Goal: Task Accomplishment & Management: Use online tool/utility

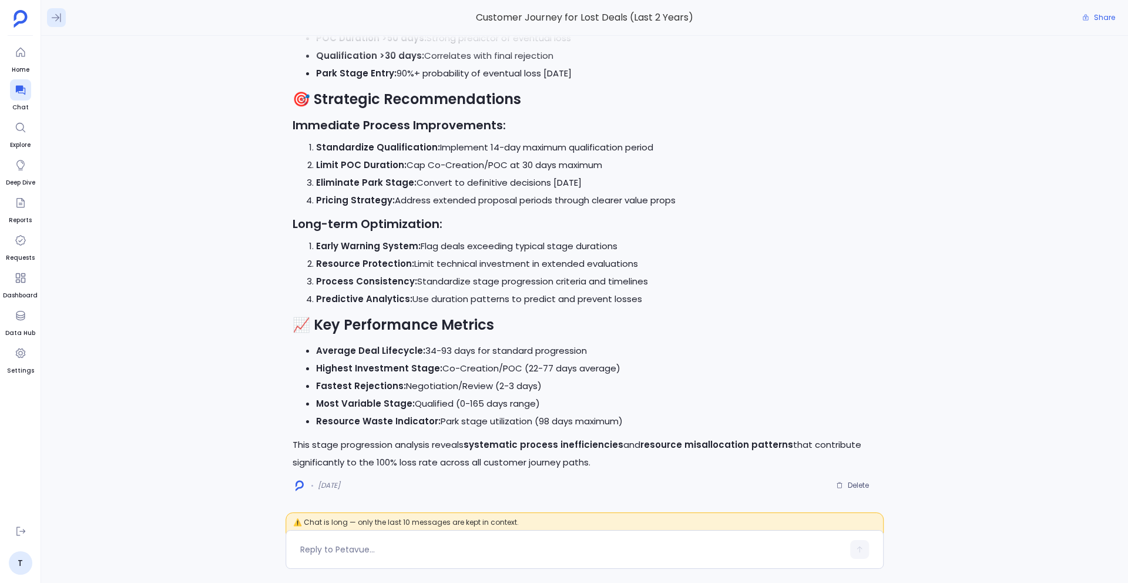
click at [58, 21] on icon at bounding box center [57, 18] width 12 height 12
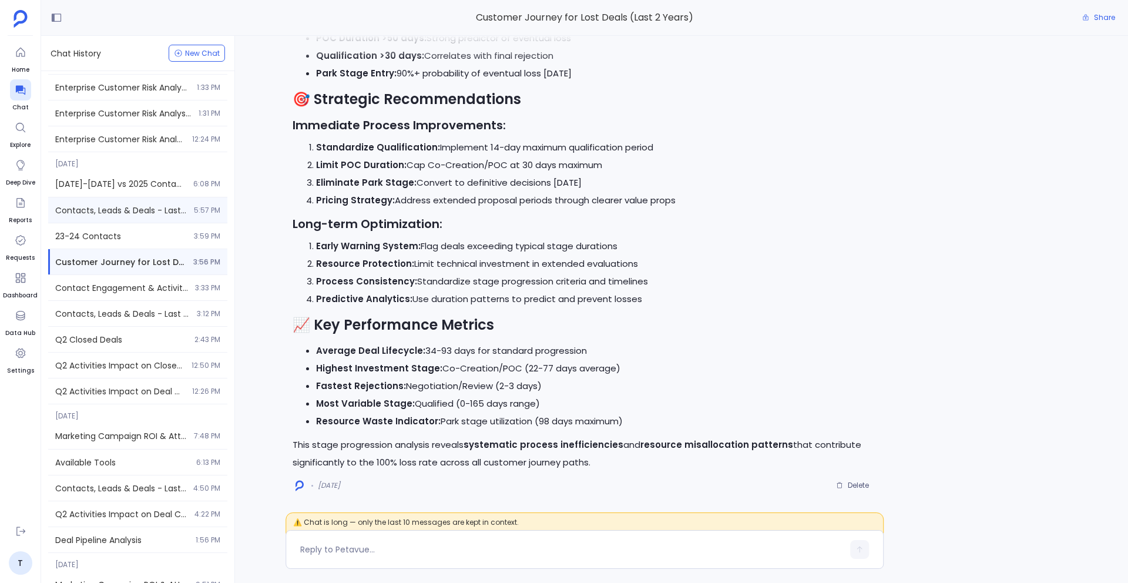
scroll to position [126, 0]
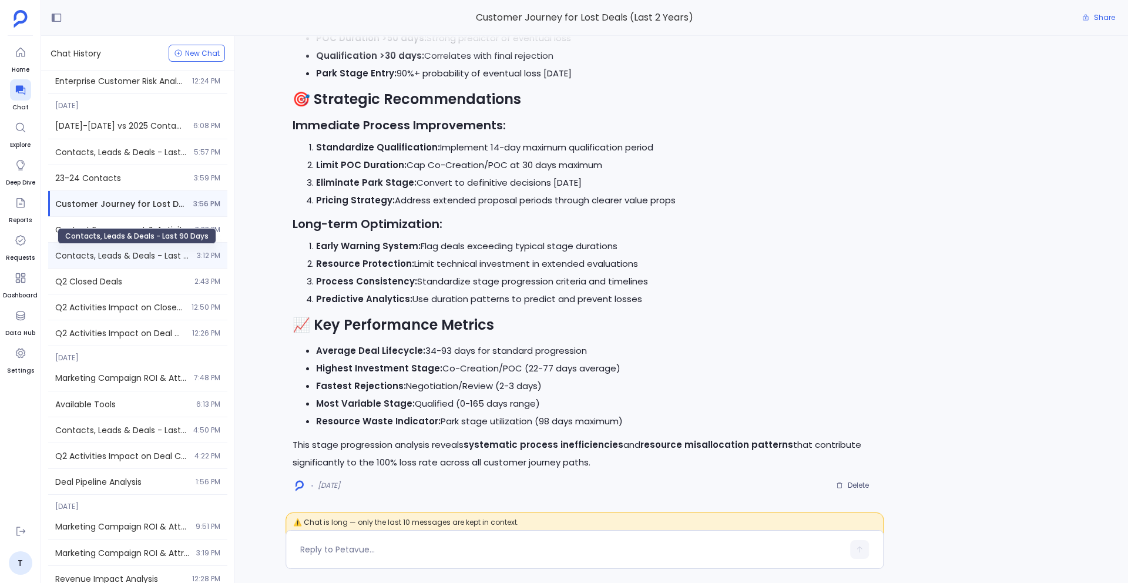
click at [136, 250] on span "Contacts, Leads & Deals - Last 90 Days" at bounding box center [122, 256] width 135 height 12
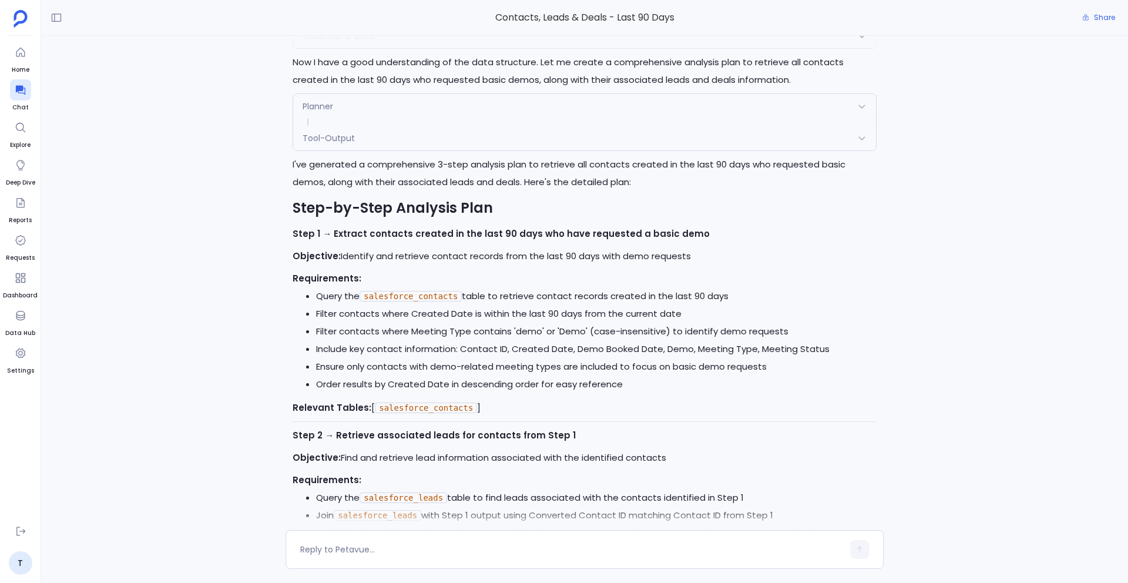
scroll to position [-3167, 0]
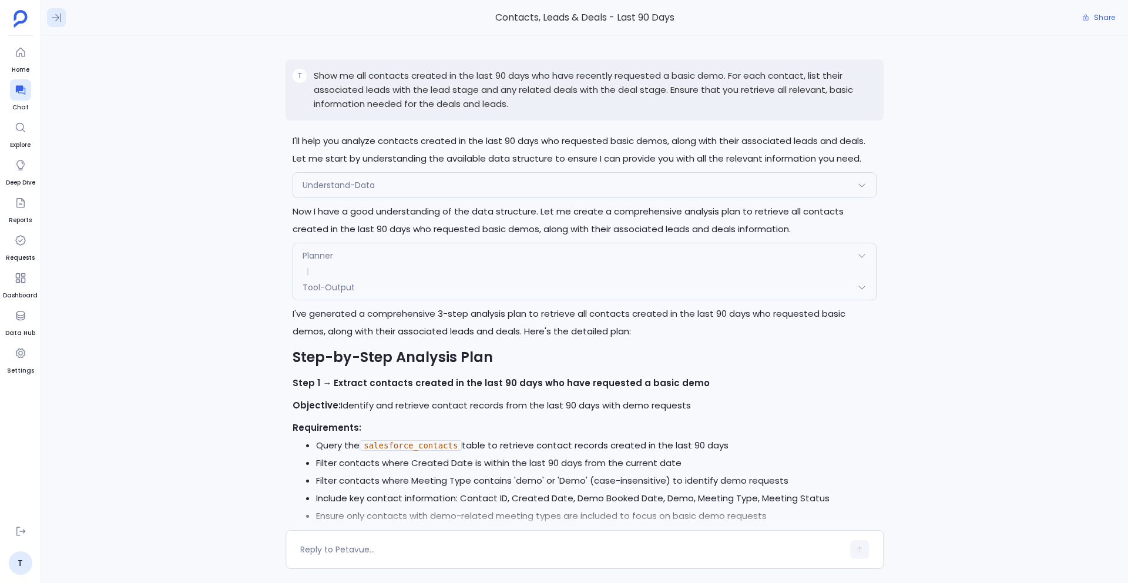
click at [53, 21] on icon at bounding box center [57, 18] width 12 height 12
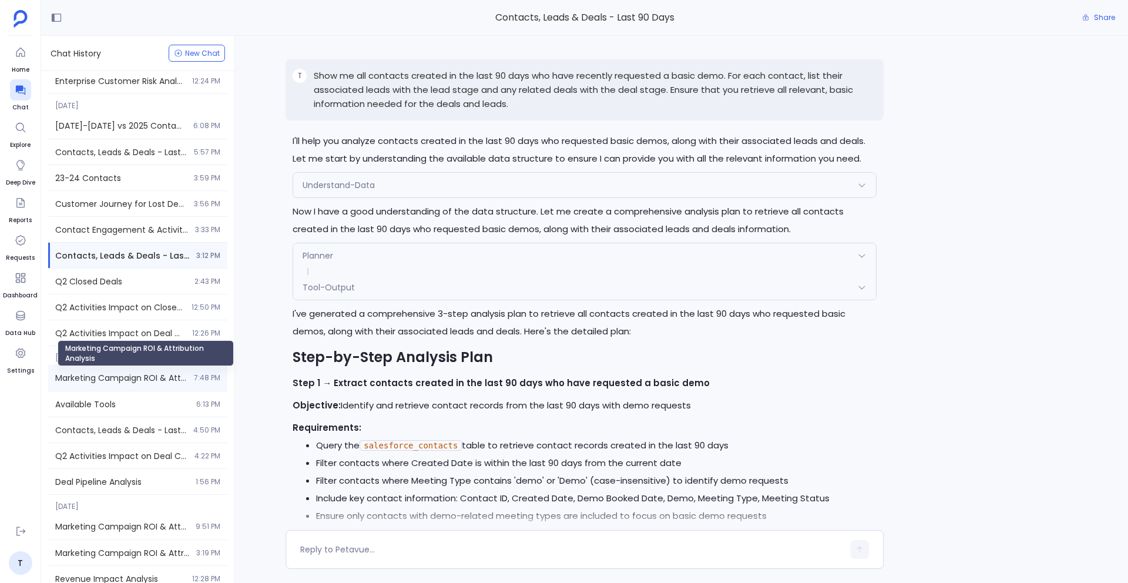
click at [117, 377] on span "Marketing Campaign ROI & Attribution Analysis" at bounding box center [121, 378] width 132 height 12
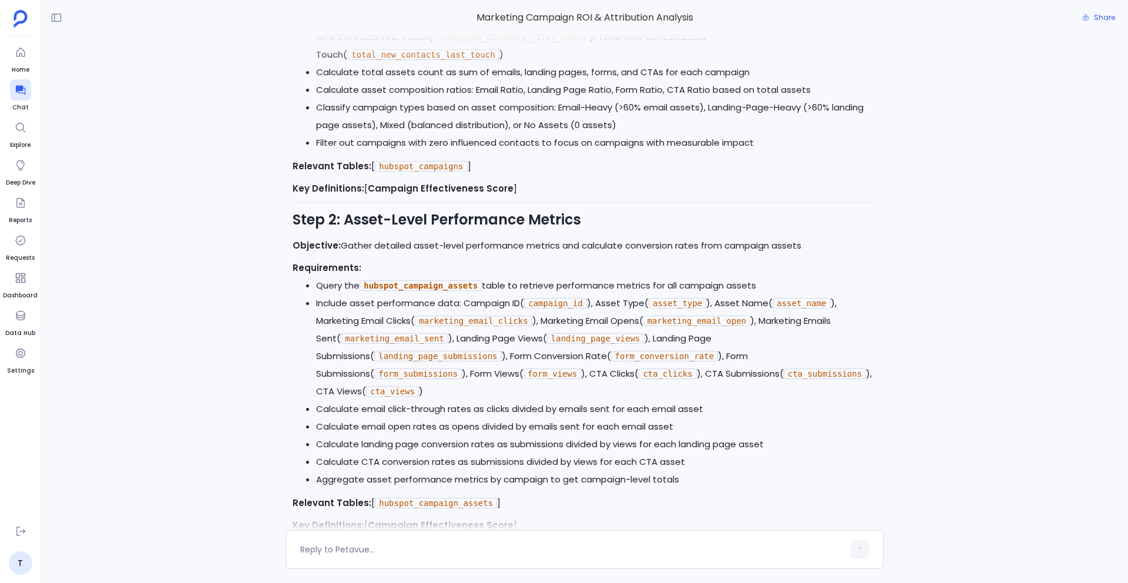
scroll to position [-6898, 0]
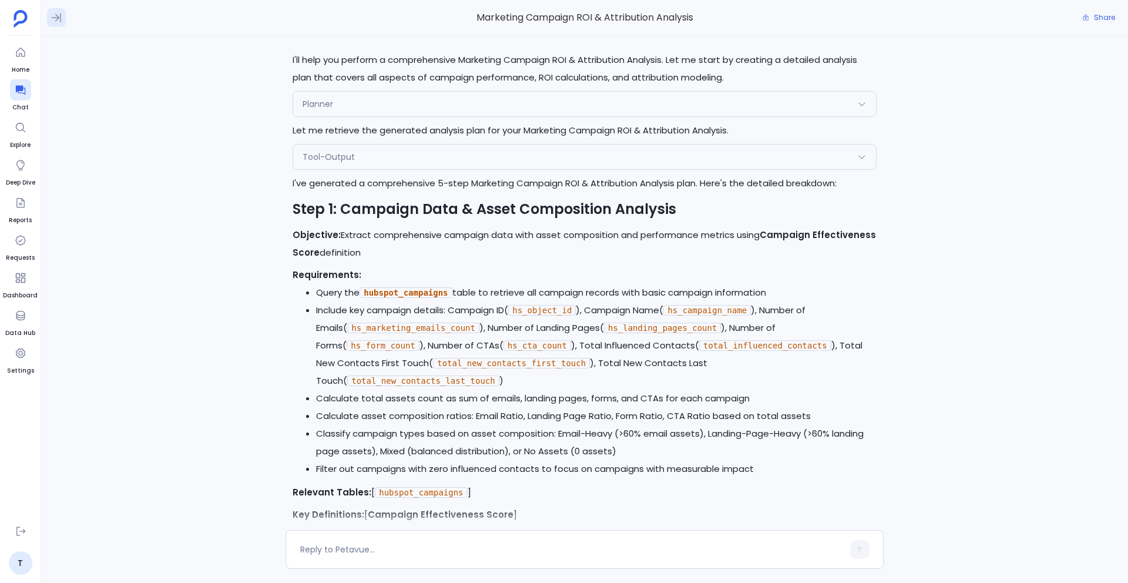
click at [55, 15] on icon at bounding box center [57, 18] width 12 height 12
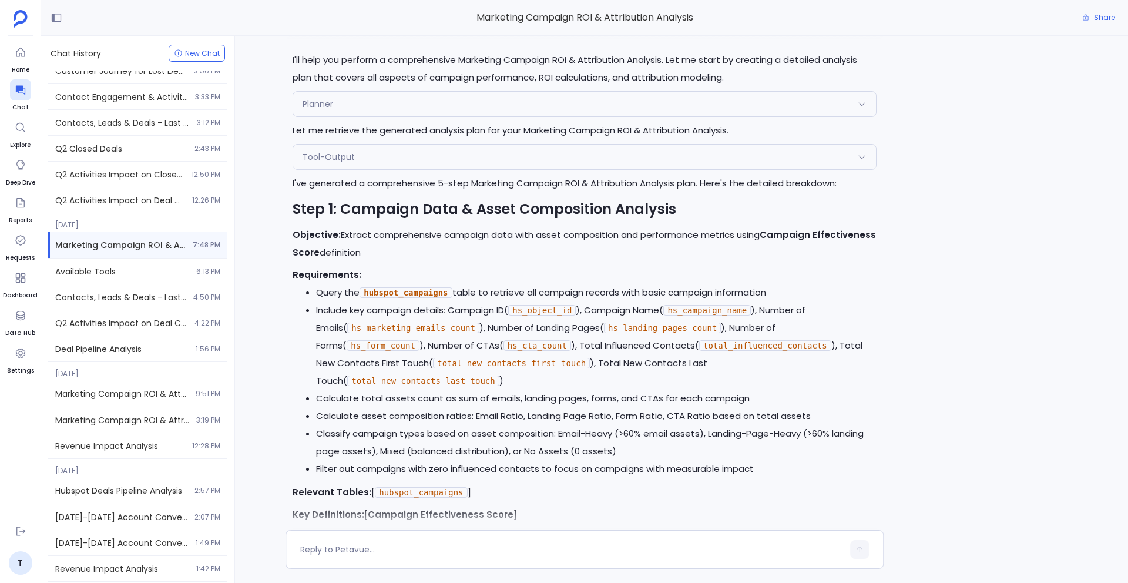
scroll to position [287, 0]
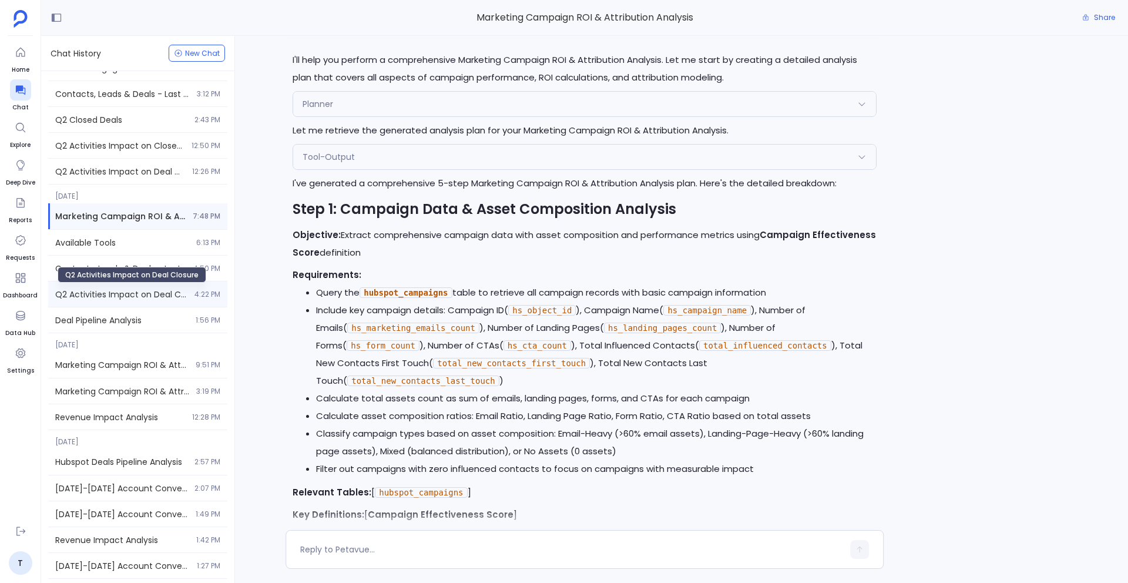
click at [109, 291] on span "Q2 Activities Impact on Deal Closure" at bounding box center [121, 295] width 132 height 12
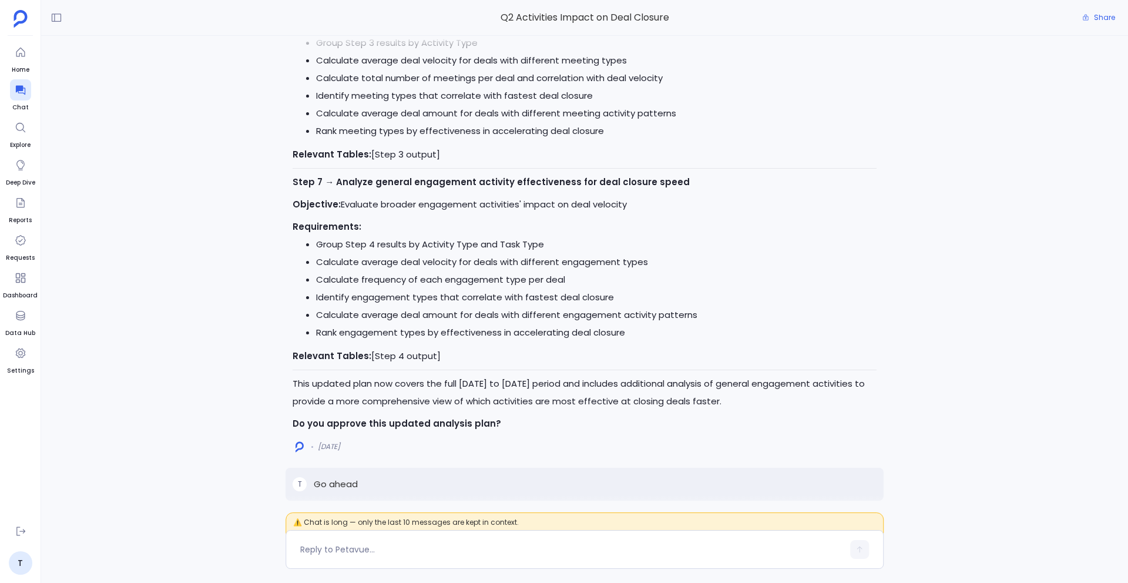
scroll to position [-18423, 0]
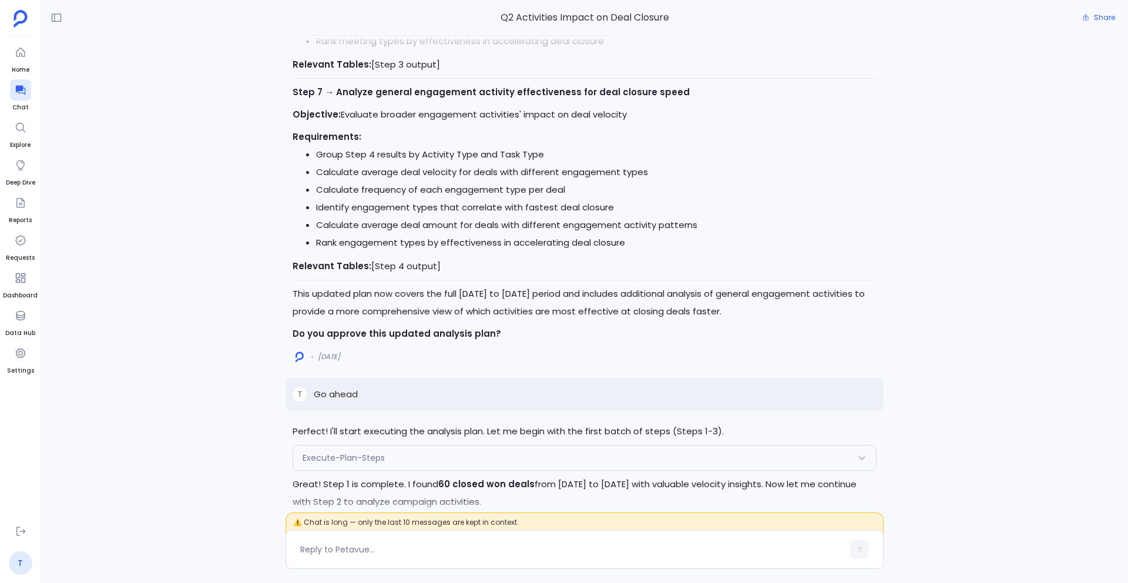
click at [22, 561] on link "T" at bounding box center [21, 563] width 24 height 24
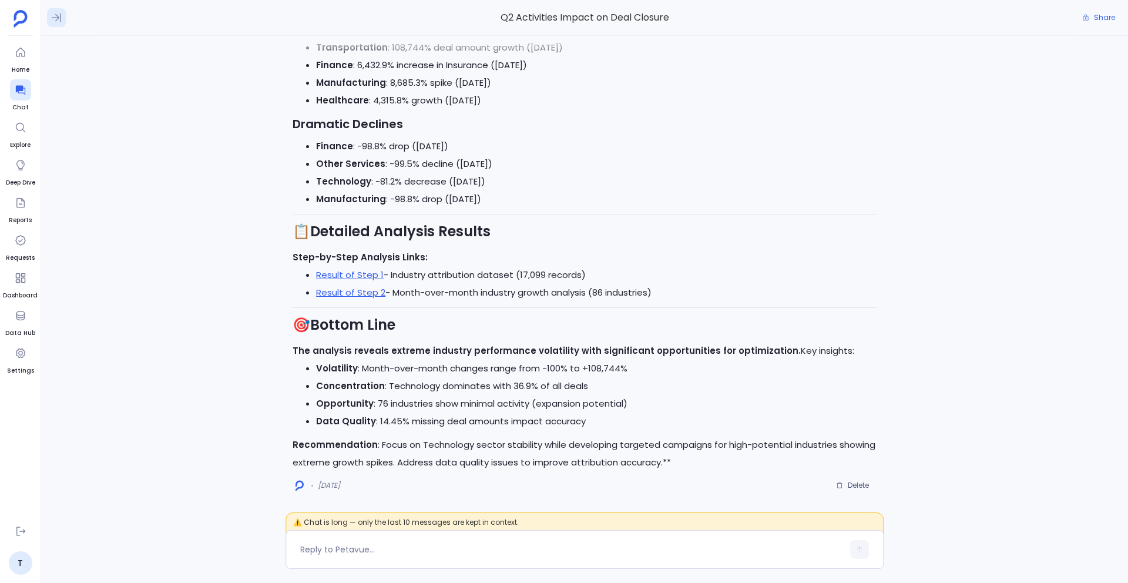
click at [56, 19] on icon at bounding box center [56, 18] width 9 height 9
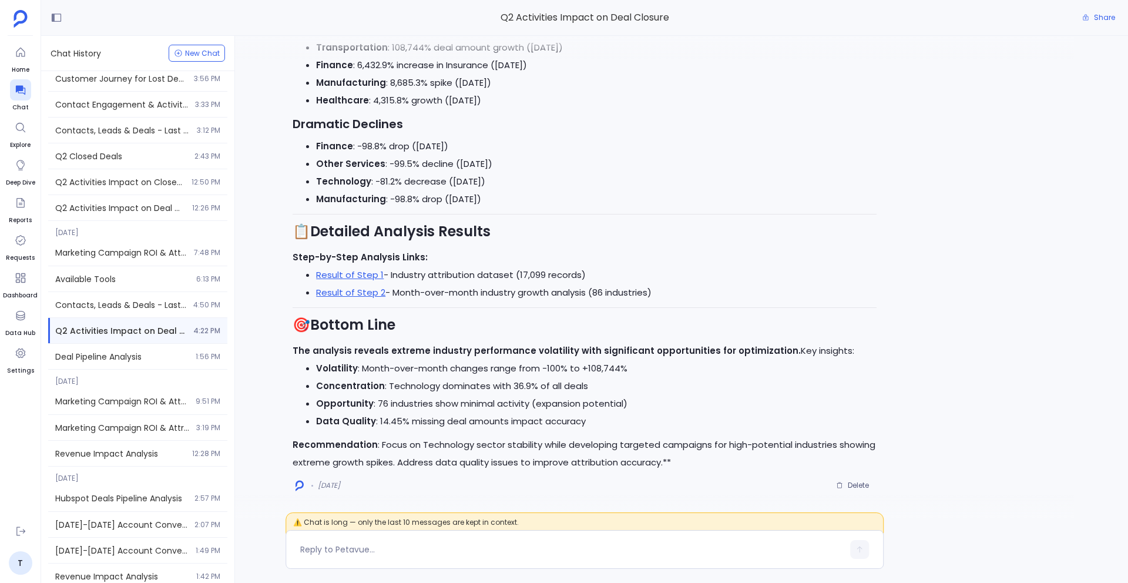
scroll to position [250, 0]
click at [113, 208] on span "Q2 Activities Impact on Deal Closure" at bounding box center [120, 209] width 130 height 12
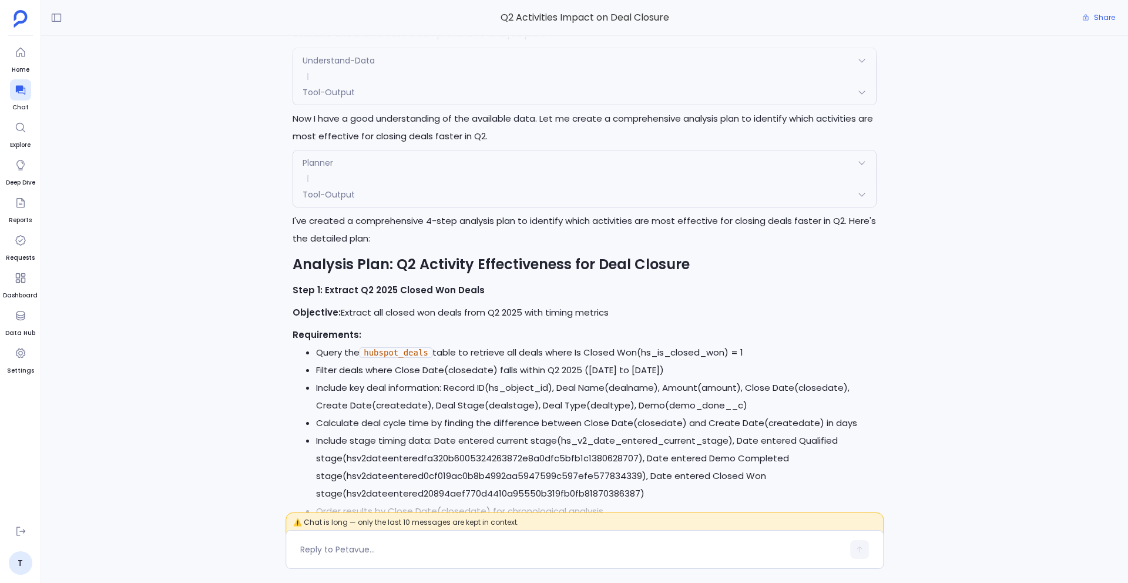
scroll to position [-7093, 0]
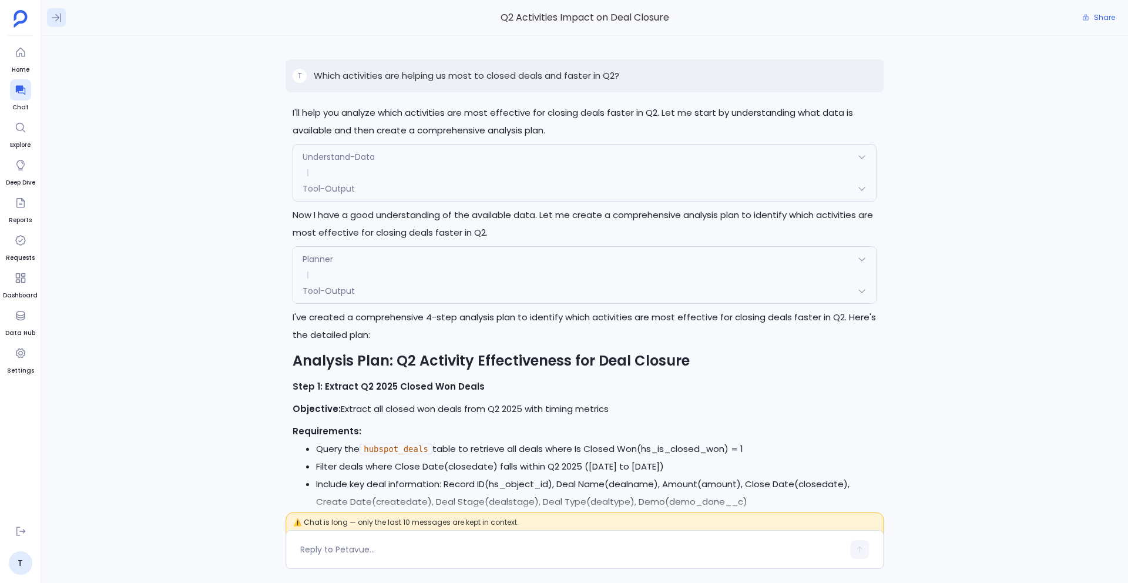
click at [54, 18] on icon at bounding box center [57, 18] width 12 height 12
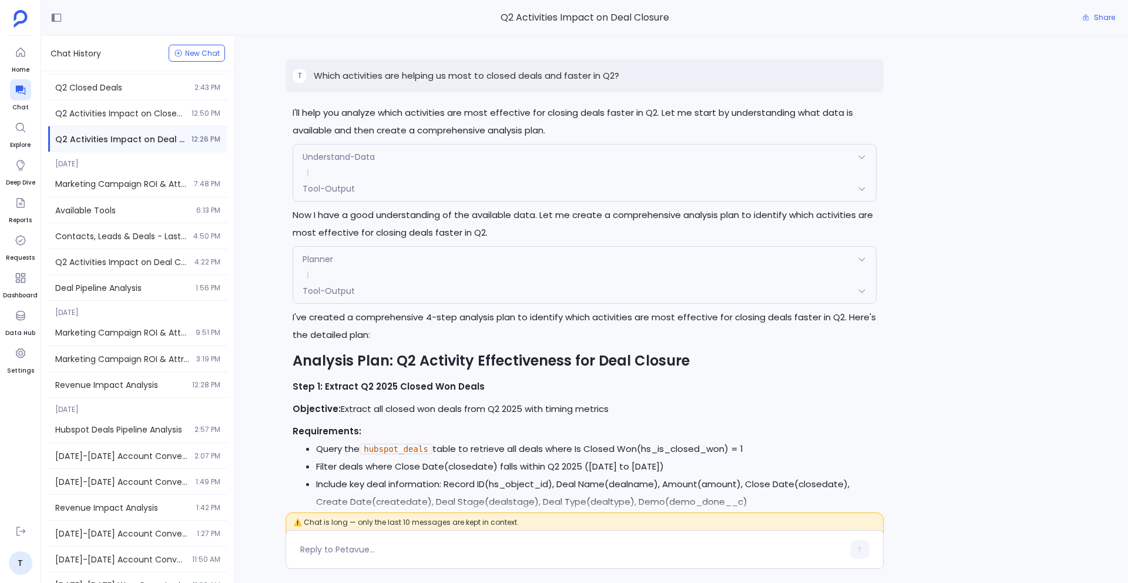
scroll to position [353, 0]
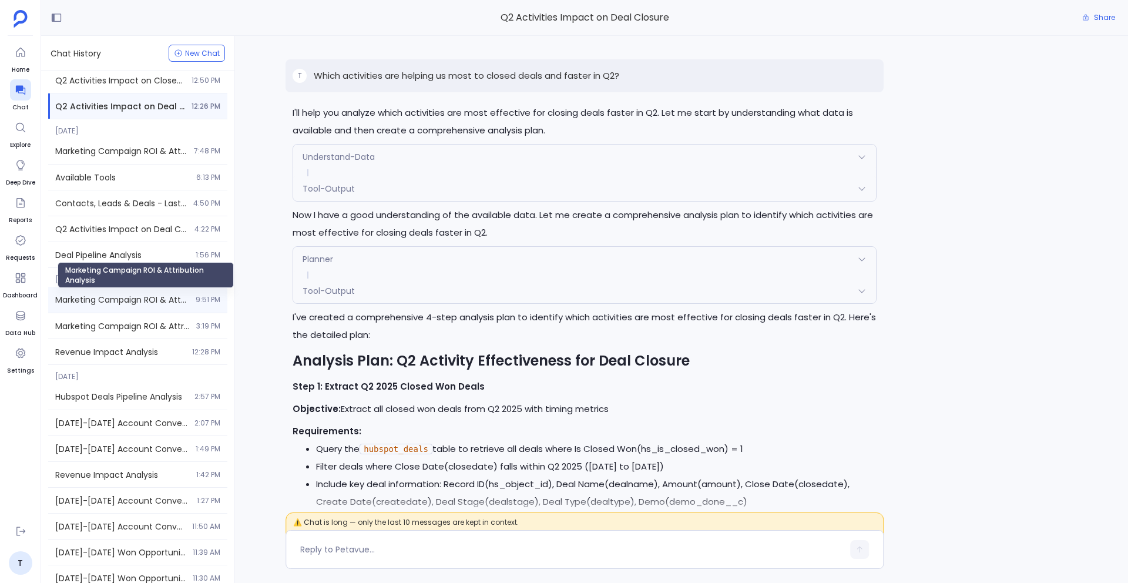
click at [113, 299] on span "Marketing Campaign ROI & Attribution Analysis" at bounding box center [121, 300] width 133 height 12
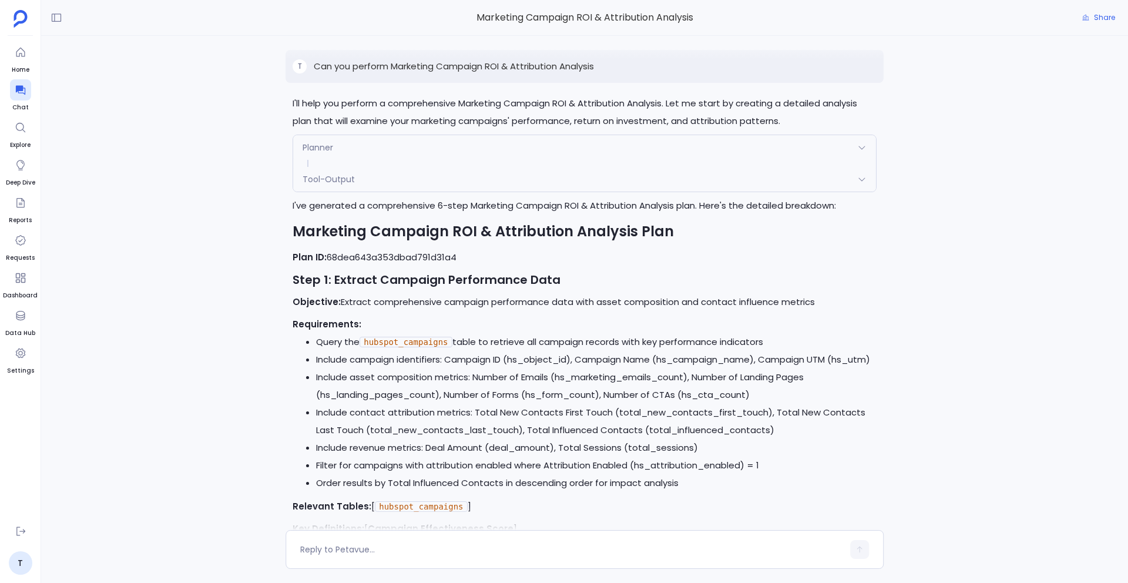
scroll to position [-1583, 0]
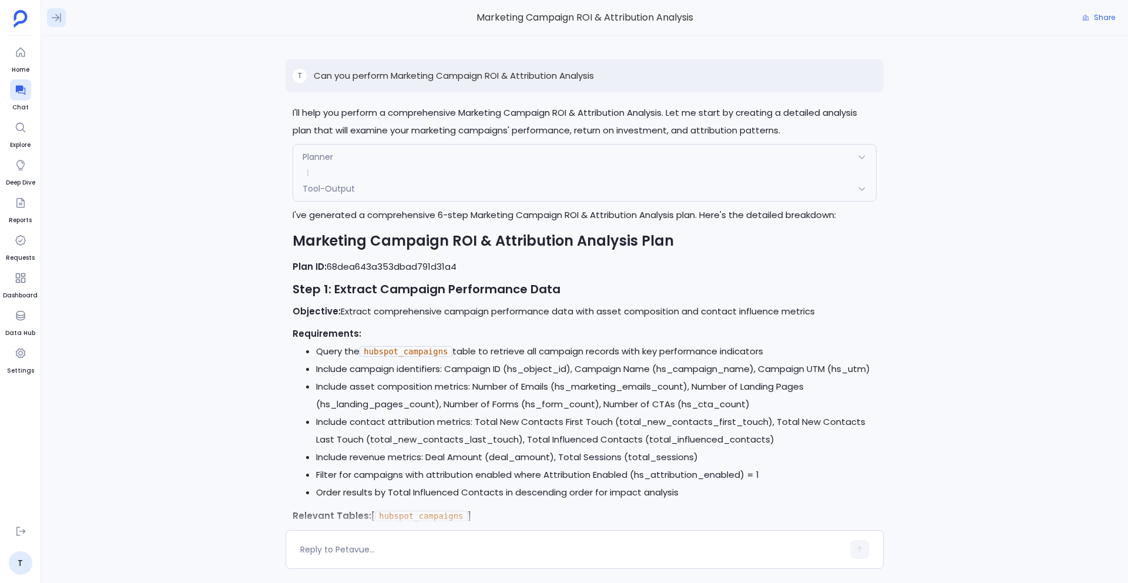
click at [55, 14] on icon at bounding box center [56, 18] width 9 height 9
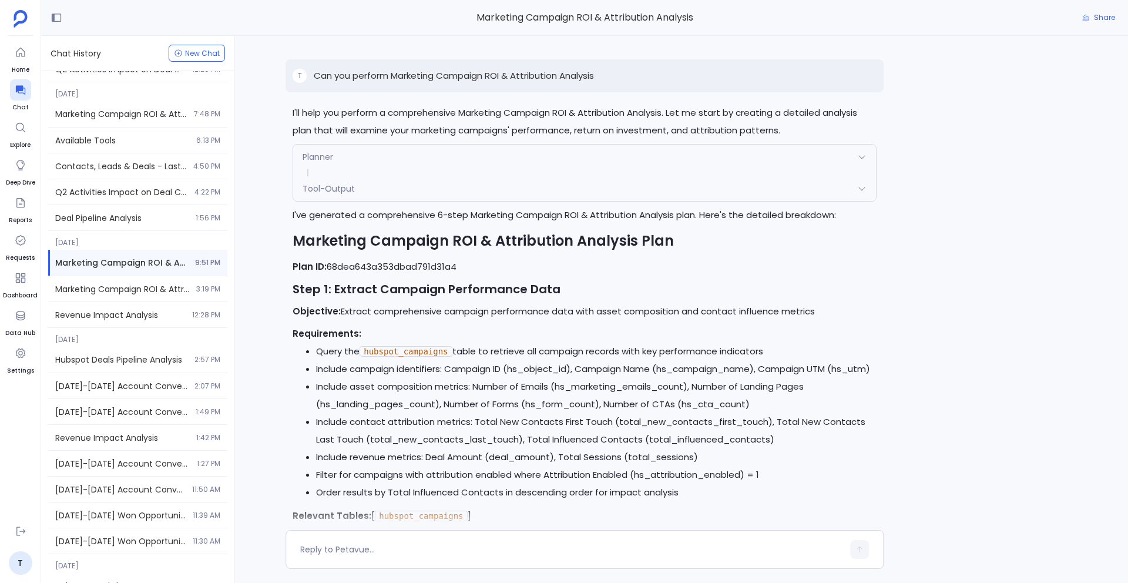
scroll to position [411, 0]
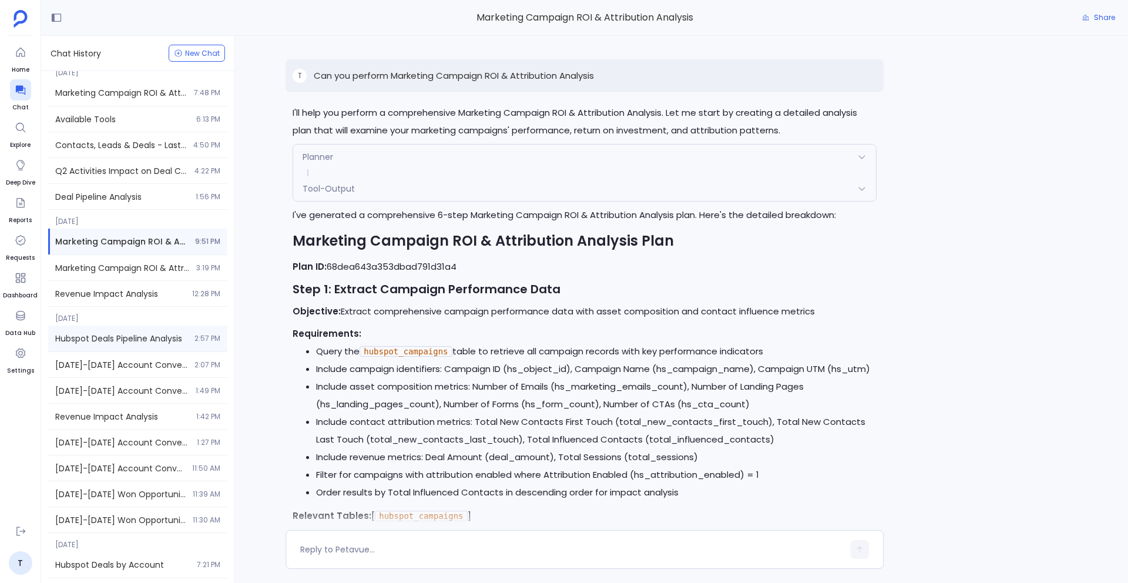
click at [119, 341] on span "Hubspot Deals Pipeline Analysis" at bounding box center [121, 339] width 132 height 12
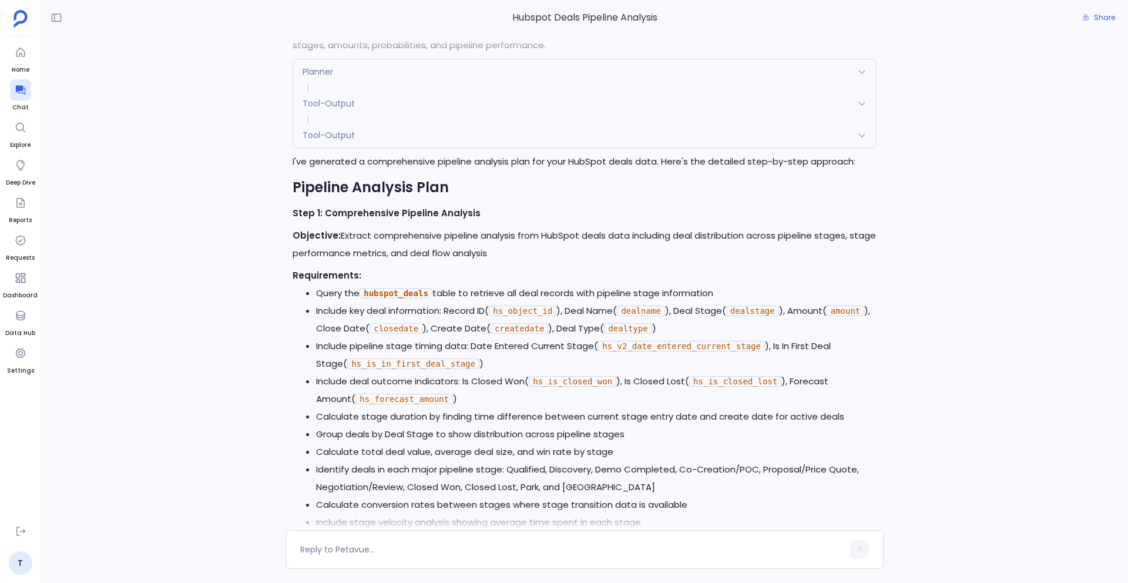
scroll to position [-1685, 0]
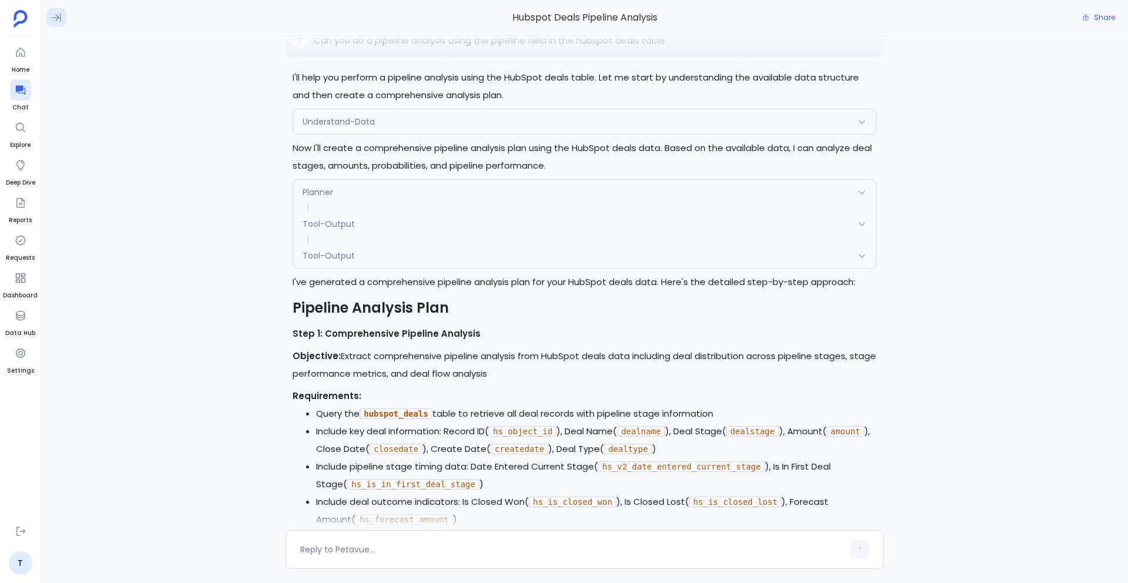
click at [56, 20] on icon at bounding box center [57, 18] width 12 height 12
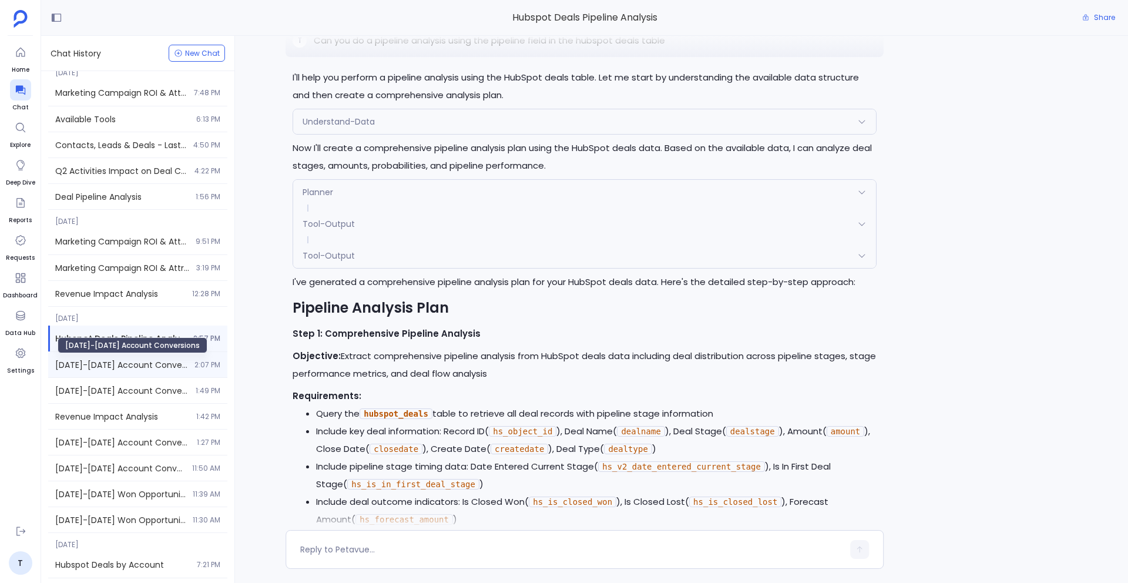
click at [118, 361] on span "[DATE]-[DATE] Account Conversions" at bounding box center [121, 365] width 132 height 12
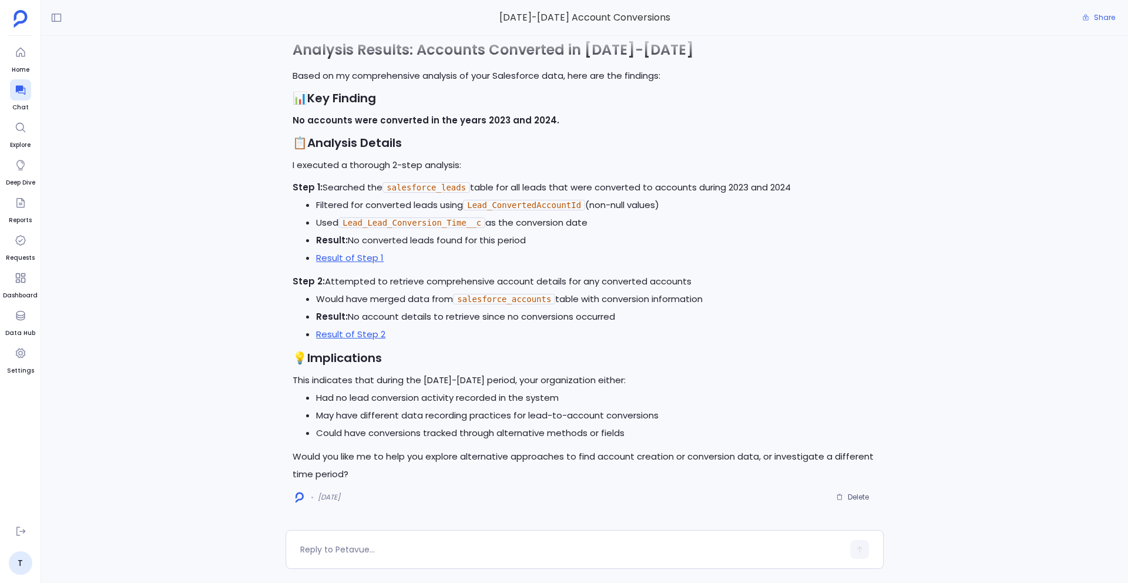
scroll to position [-520, 0]
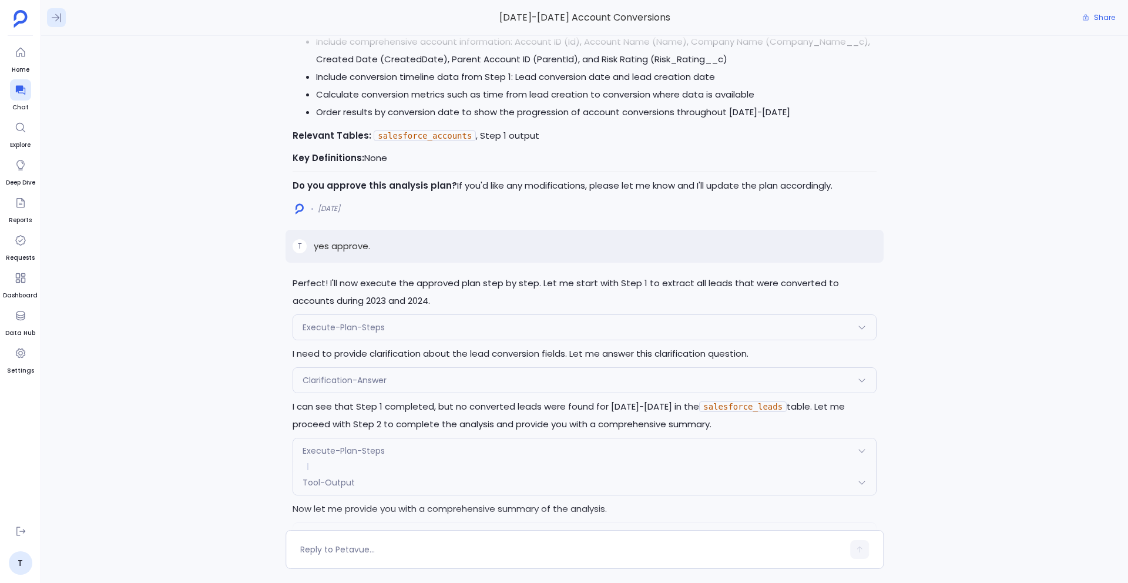
click at [55, 21] on icon at bounding box center [57, 18] width 12 height 12
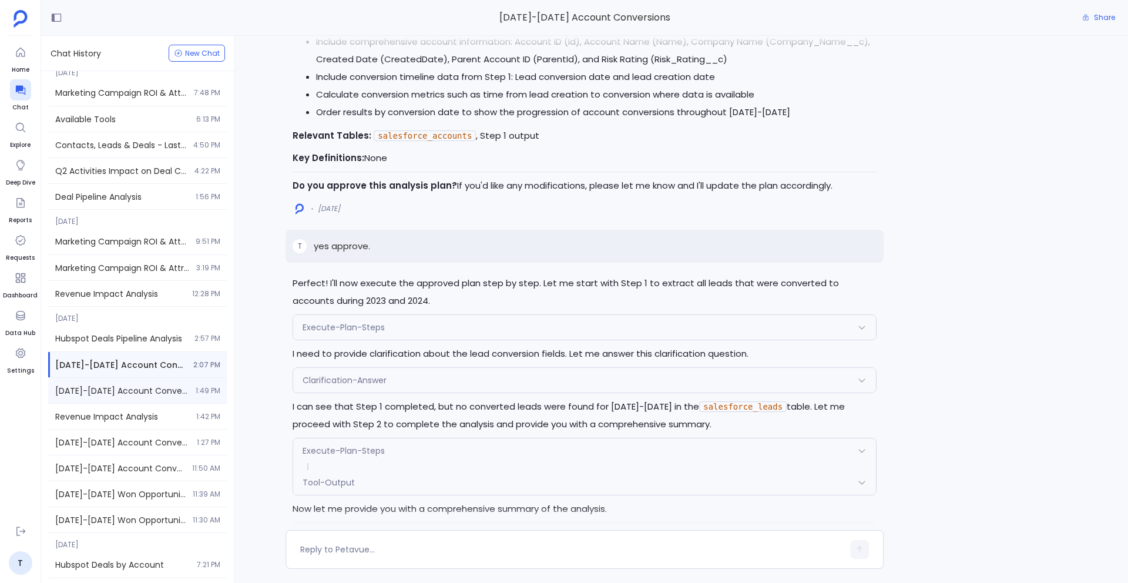
click at [108, 386] on span "[DATE]-[DATE] Account Conversions" at bounding box center [121, 391] width 133 height 12
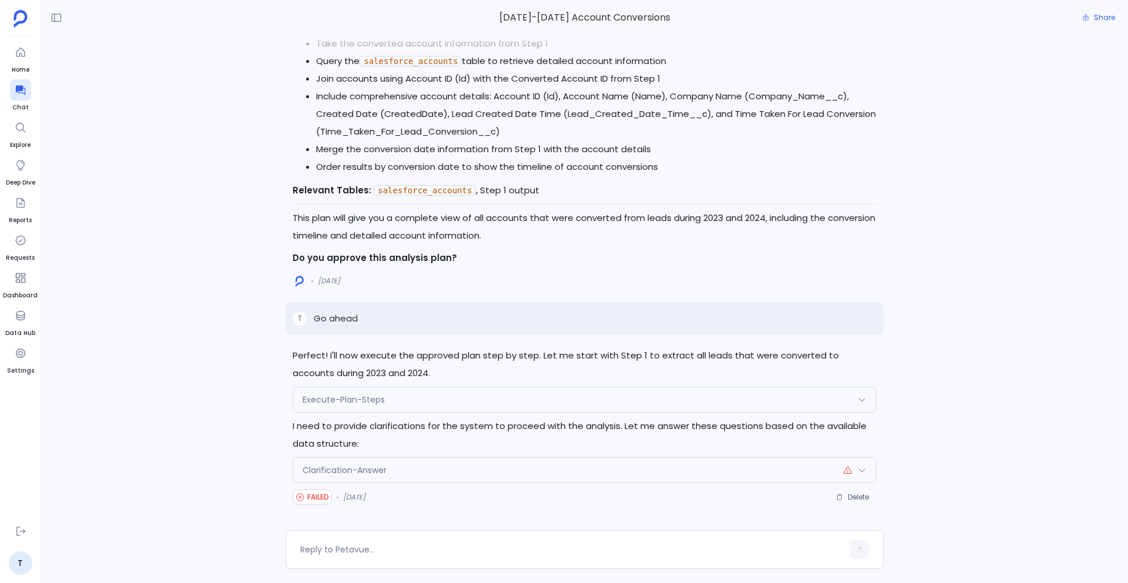
scroll to position [-472, 0]
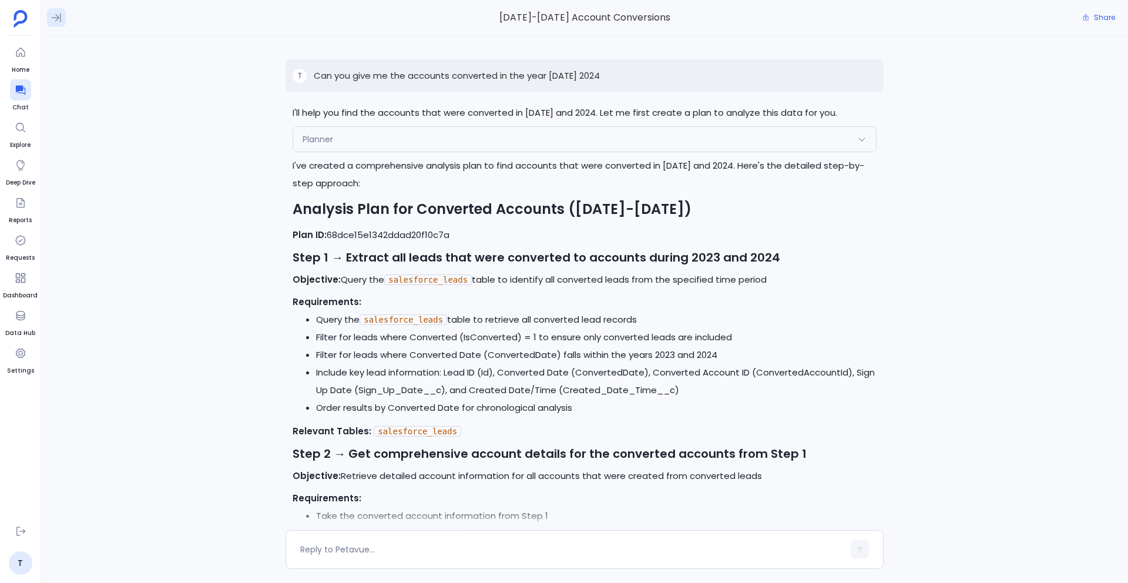
click at [57, 16] on icon at bounding box center [56, 18] width 9 height 9
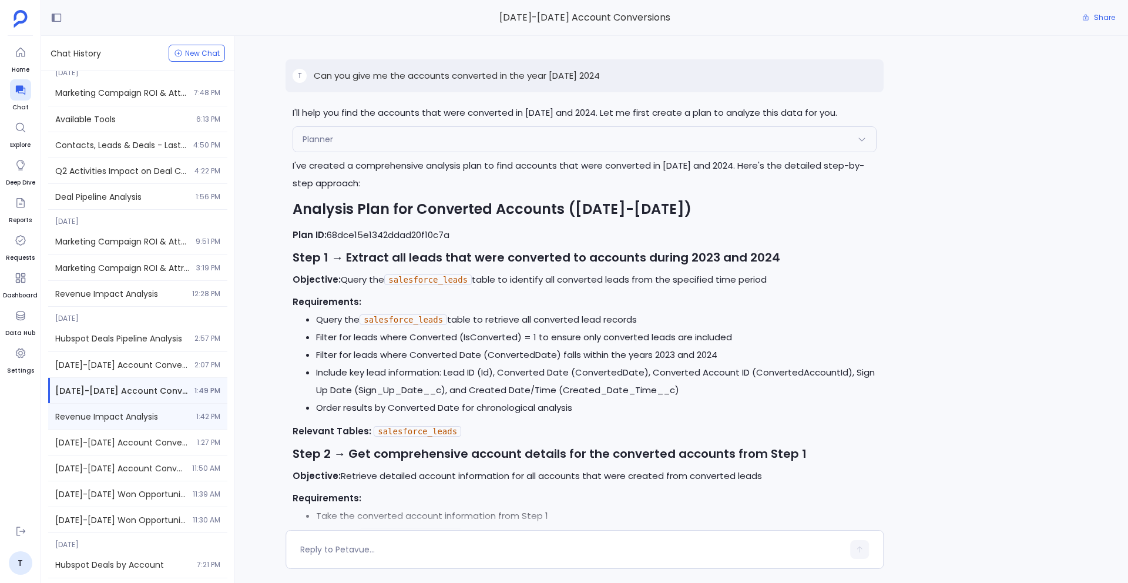
click at [135, 415] on span "Revenue Impact Analysis" at bounding box center [122, 417] width 134 height 12
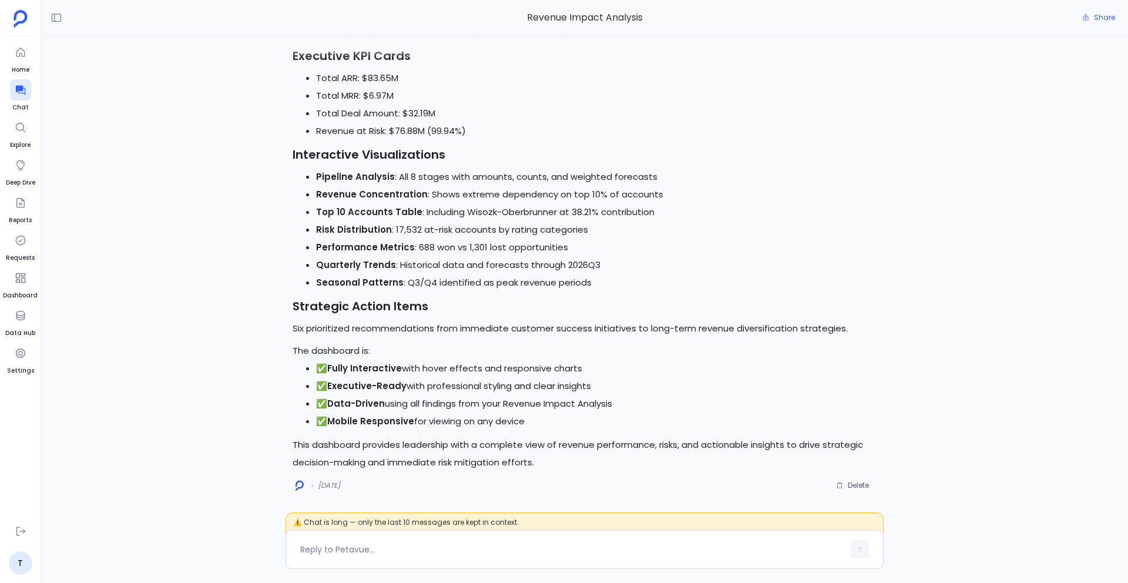
scroll to position [-337, 0]
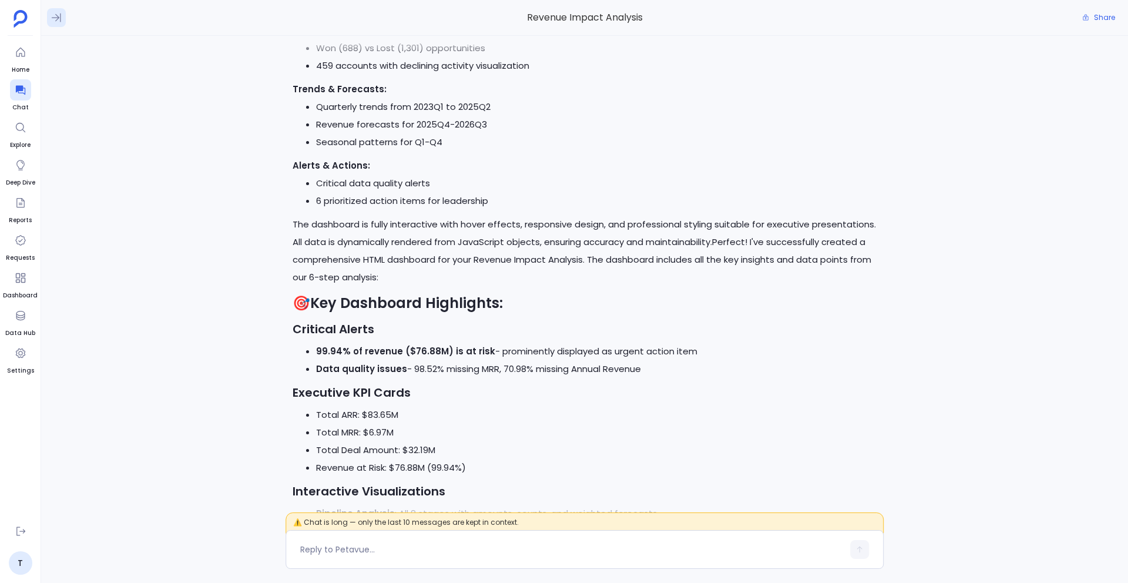
click at [59, 19] on icon at bounding box center [57, 18] width 12 height 12
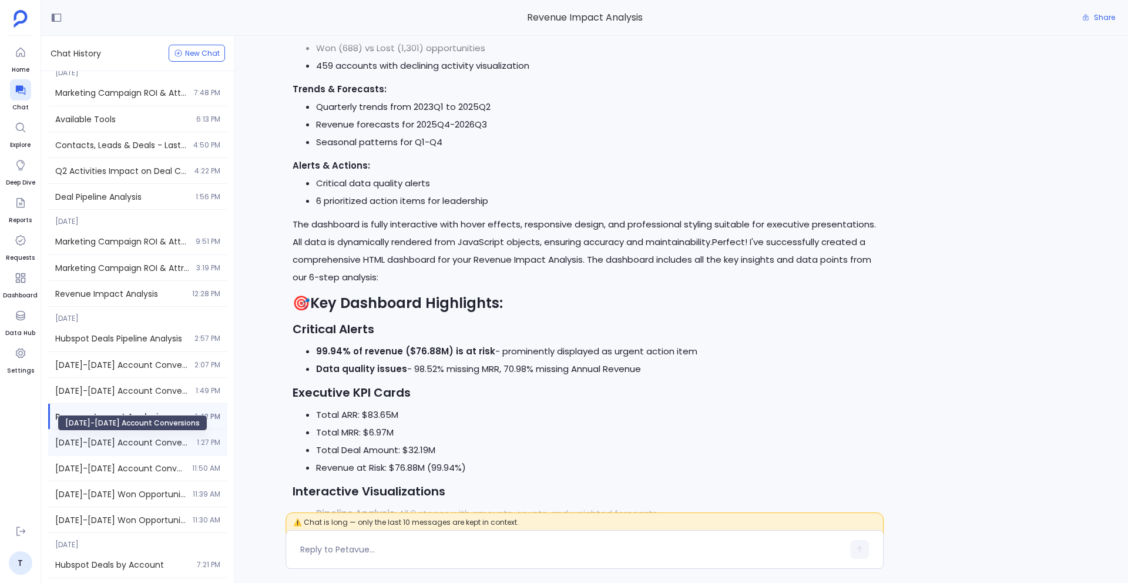
click at [133, 445] on span "[DATE]-[DATE] Account Conversions" at bounding box center [122, 443] width 135 height 12
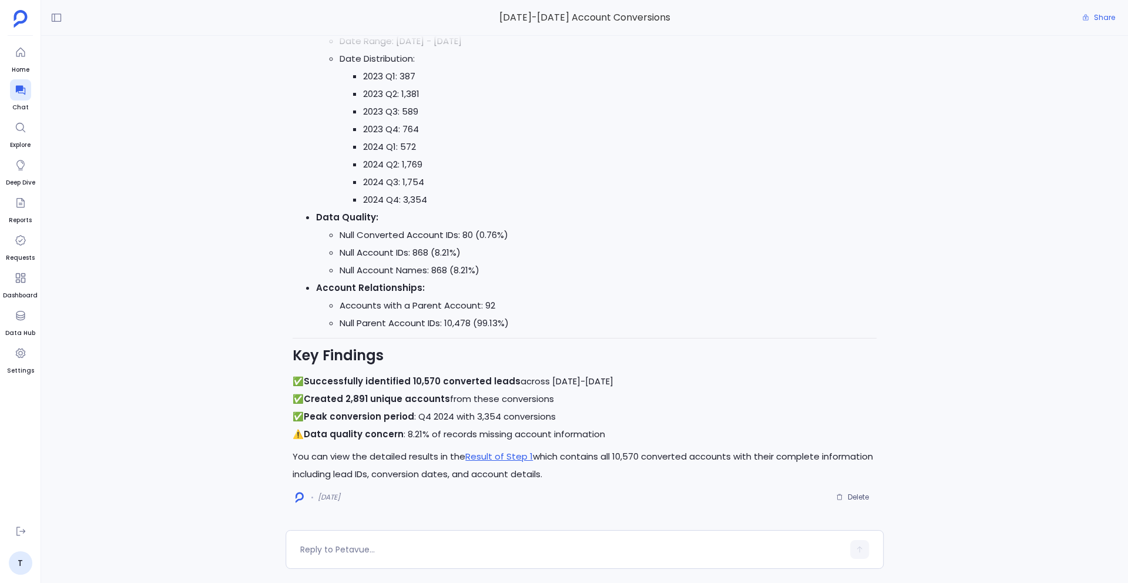
scroll to position [-1124, 0]
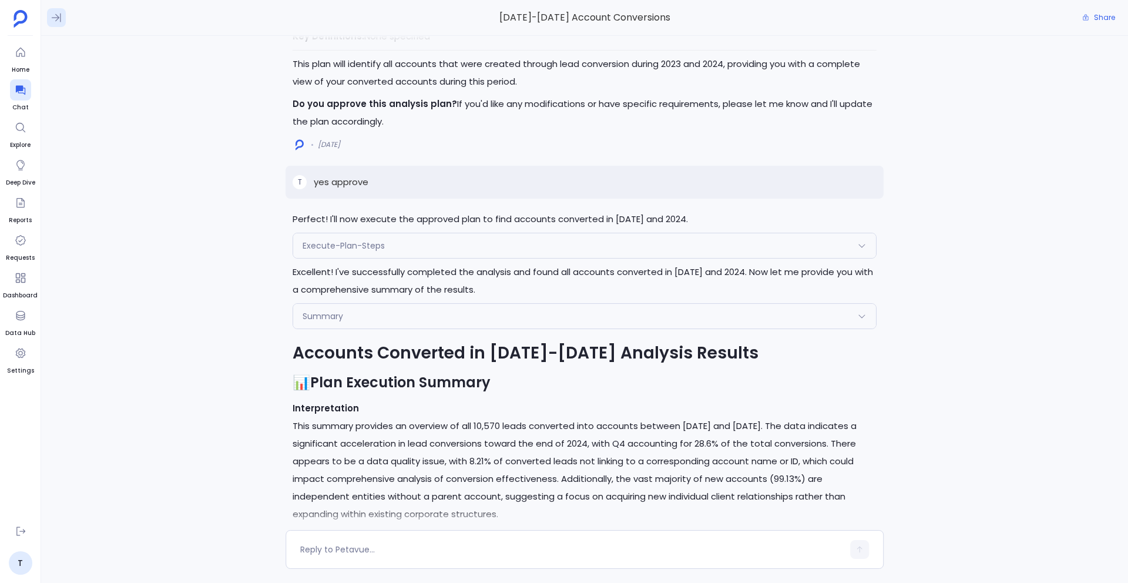
click at [56, 15] on icon at bounding box center [56, 18] width 9 height 9
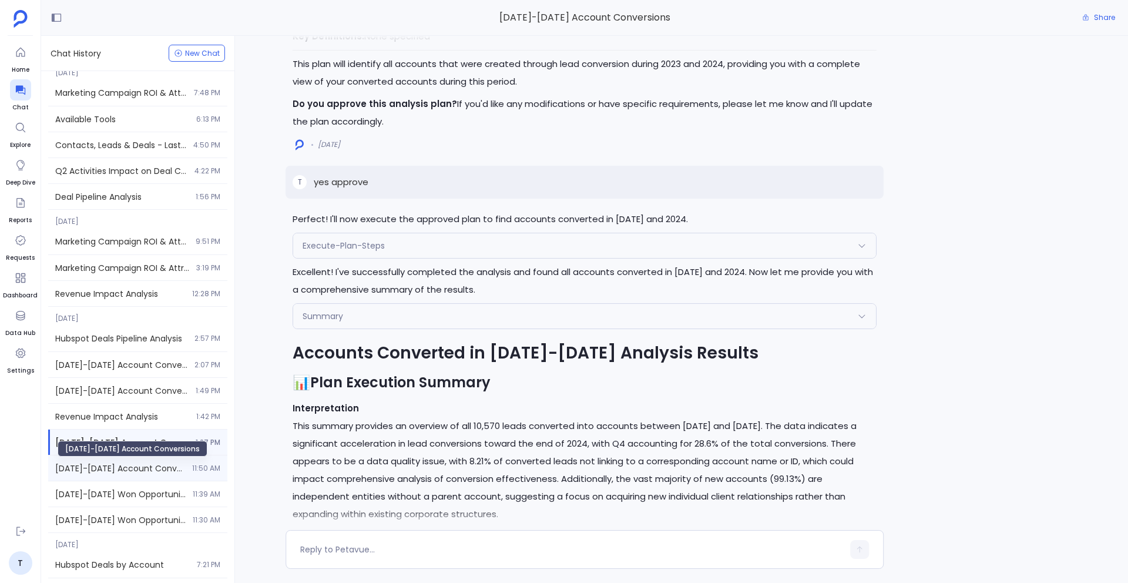
click at [136, 471] on span "[DATE]-[DATE] Account Conversions" at bounding box center [120, 468] width 130 height 12
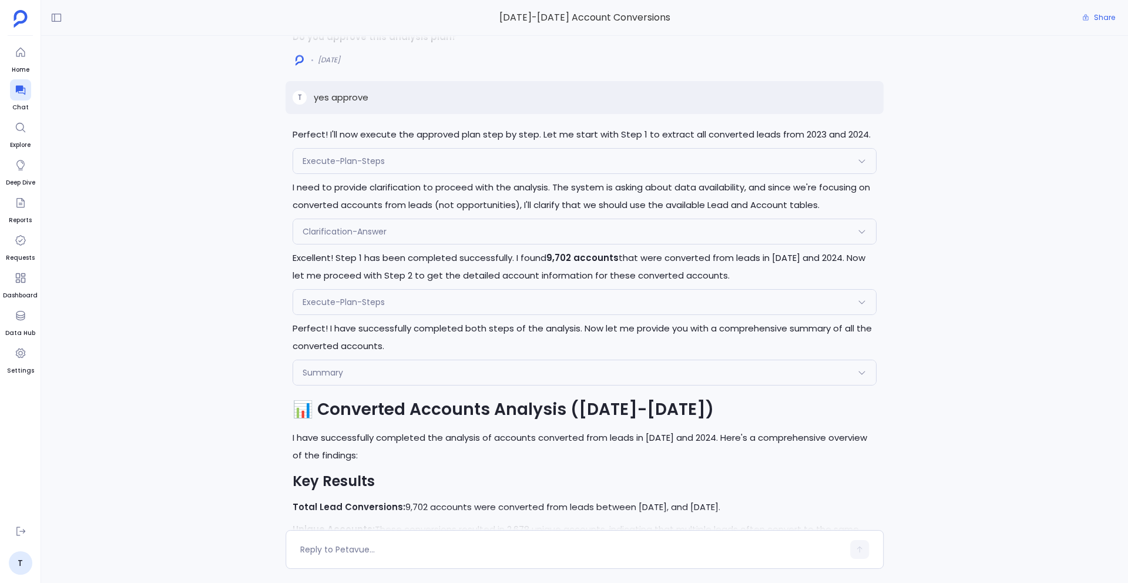
scroll to position [-1628, 0]
click at [51, 16] on icon at bounding box center [57, 18] width 12 height 12
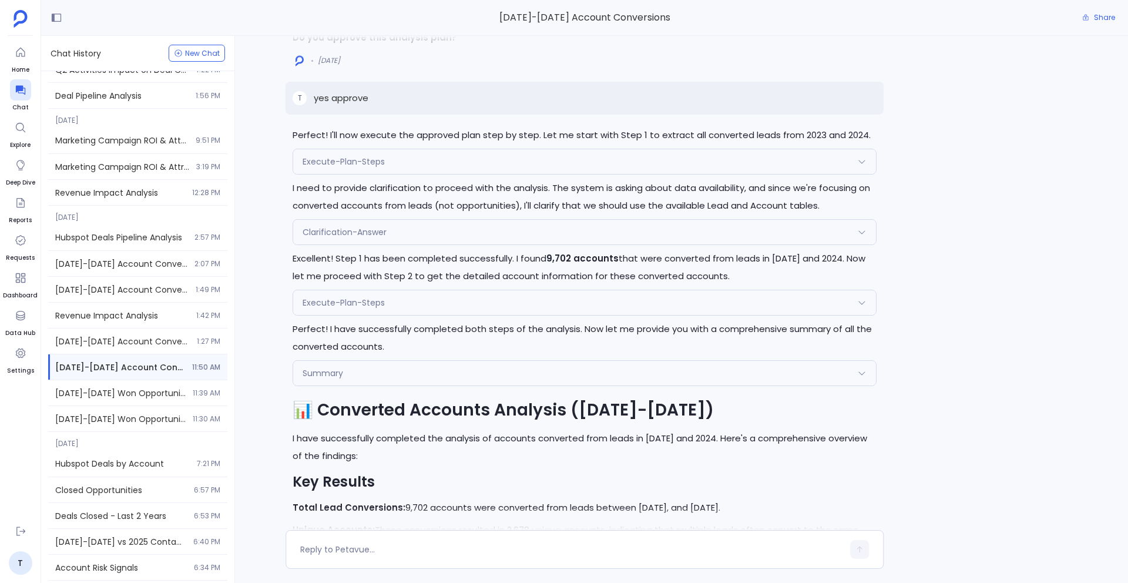
scroll to position [544, 0]
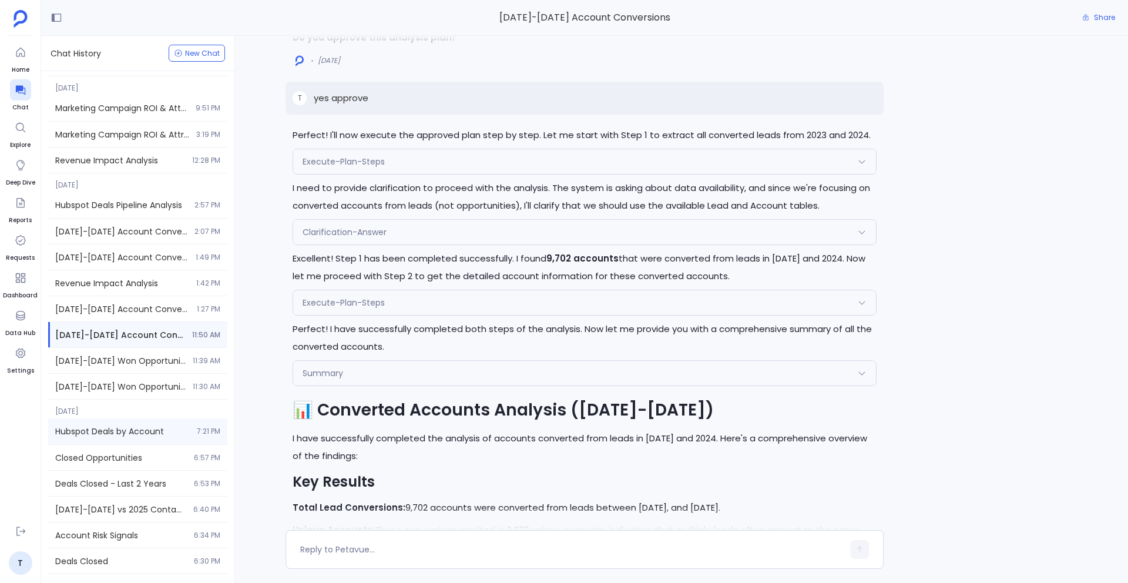
click at [102, 440] on div "Hubspot Deals by Account 7:21 PM" at bounding box center [137, 431] width 179 height 26
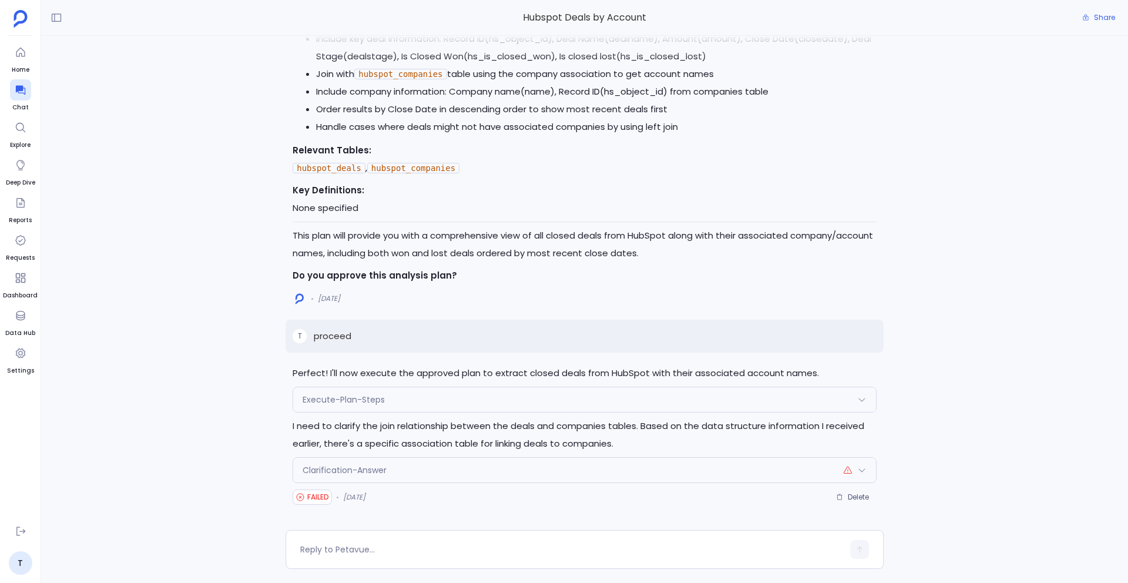
scroll to position [138, 0]
click at [49, 19] on button at bounding box center [56, 17] width 19 height 19
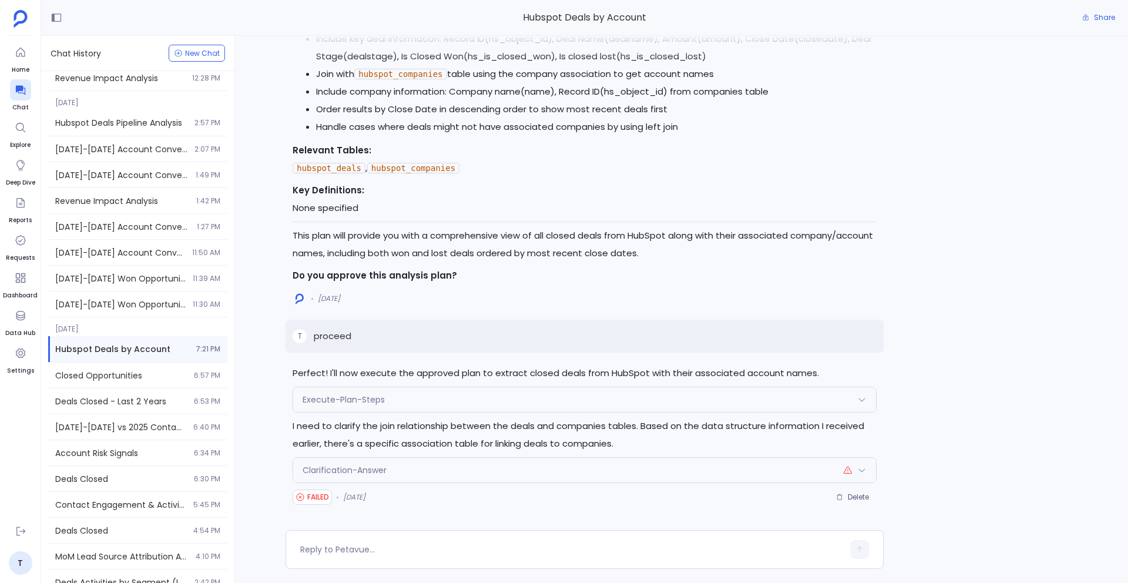
scroll to position [631, 0]
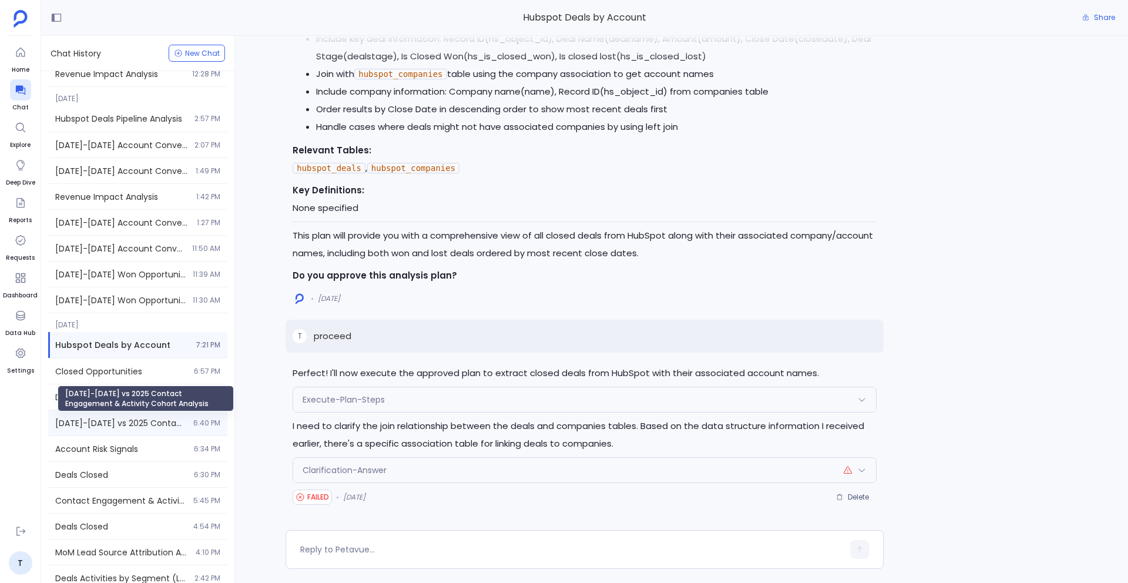
click at [152, 419] on span "[DATE]-[DATE] vs 2025 Contact Engagement & Activity Cohort Analysis" at bounding box center [120, 423] width 131 height 12
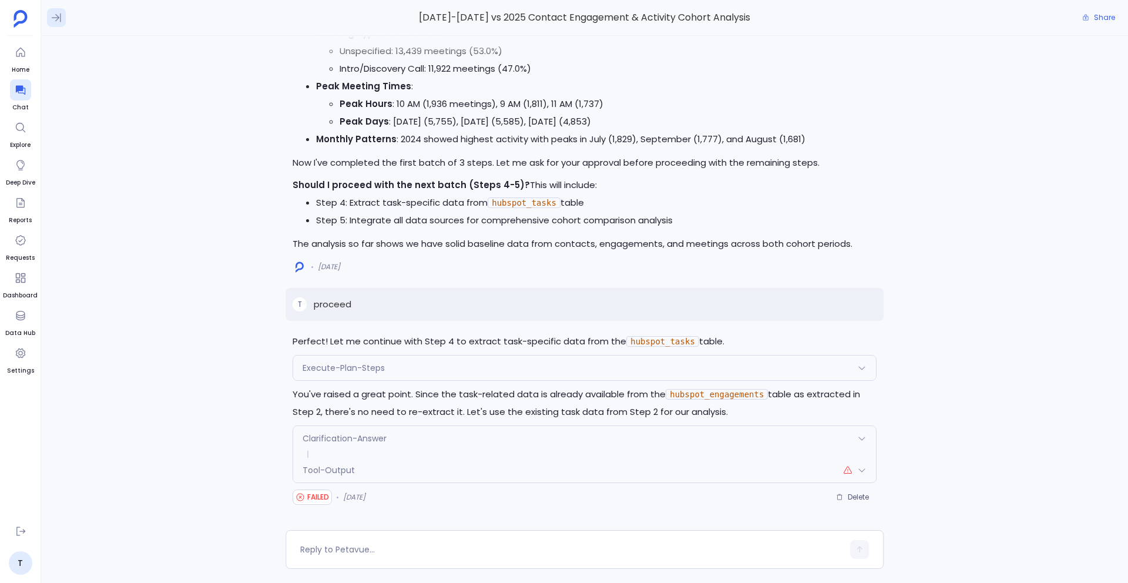
click at [59, 19] on icon at bounding box center [57, 18] width 12 height 12
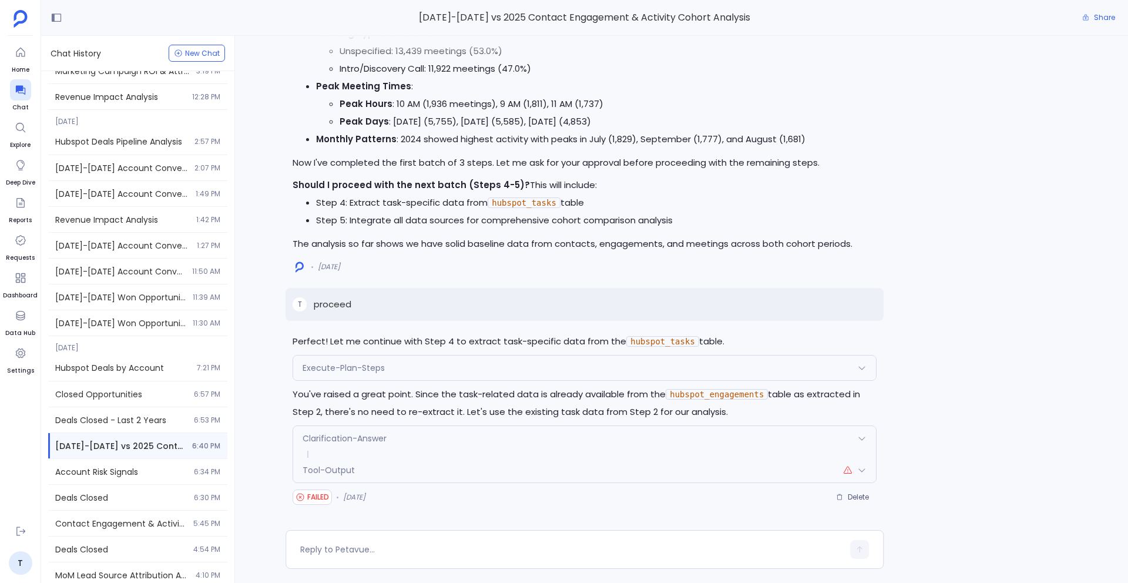
scroll to position [592, 0]
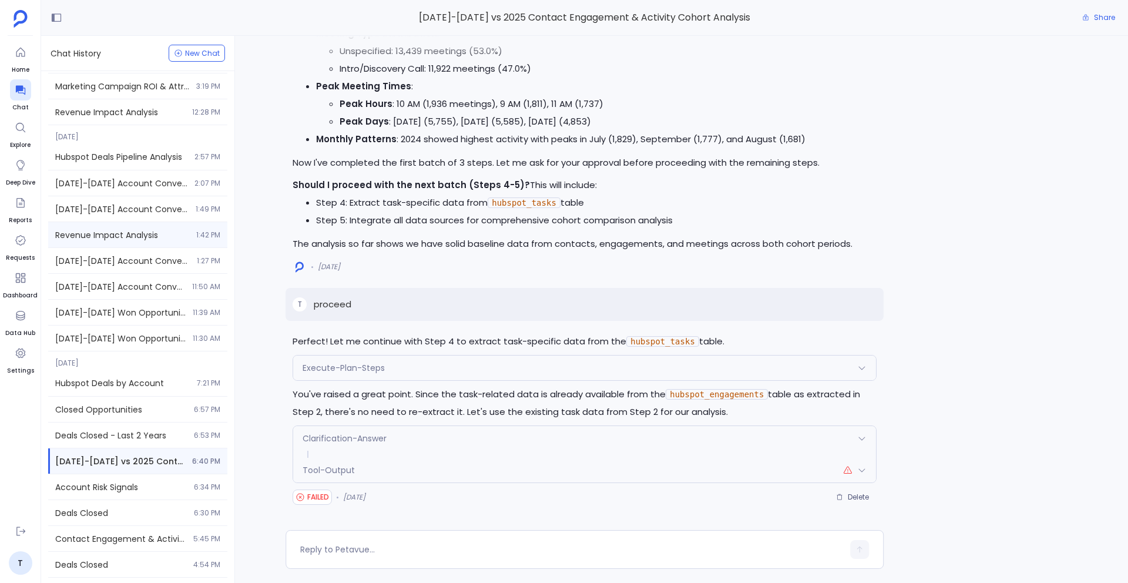
click at [126, 233] on span "Revenue Impact Analysis" at bounding box center [122, 235] width 134 height 12
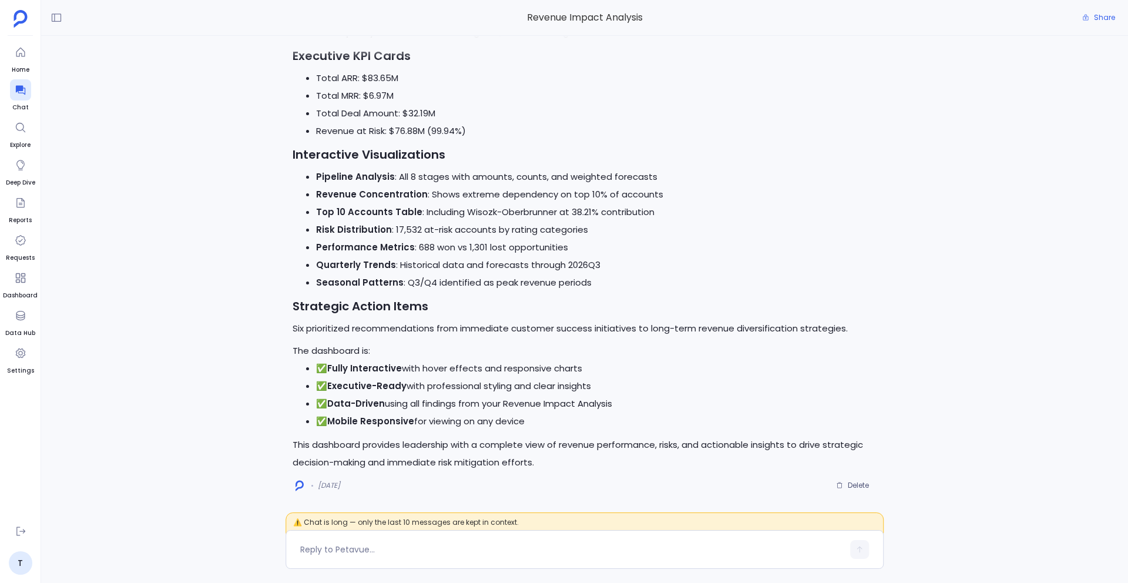
scroll to position [-337, 0]
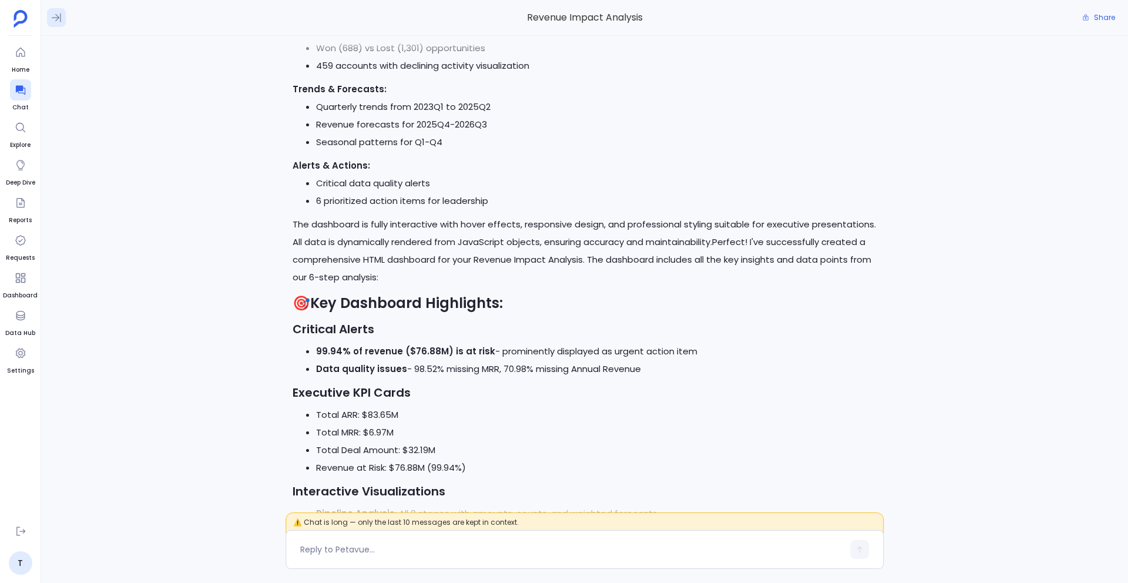
click at [55, 12] on icon at bounding box center [57, 18] width 12 height 12
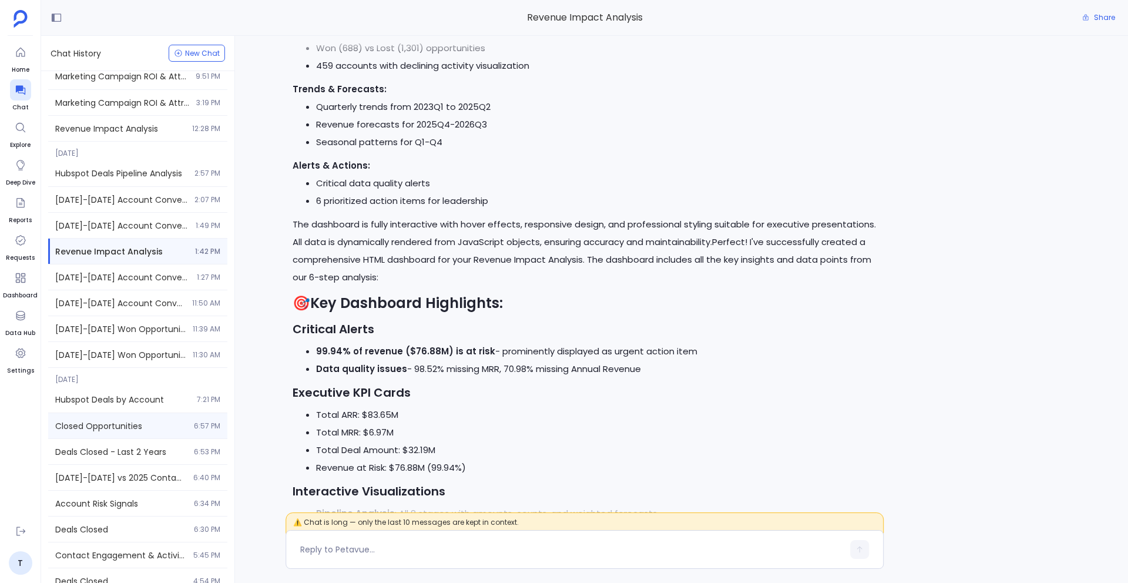
scroll to position [579, 0]
click at [161, 448] on span "Deals Closed - Last 2 Years" at bounding box center [121, 449] width 132 height 12
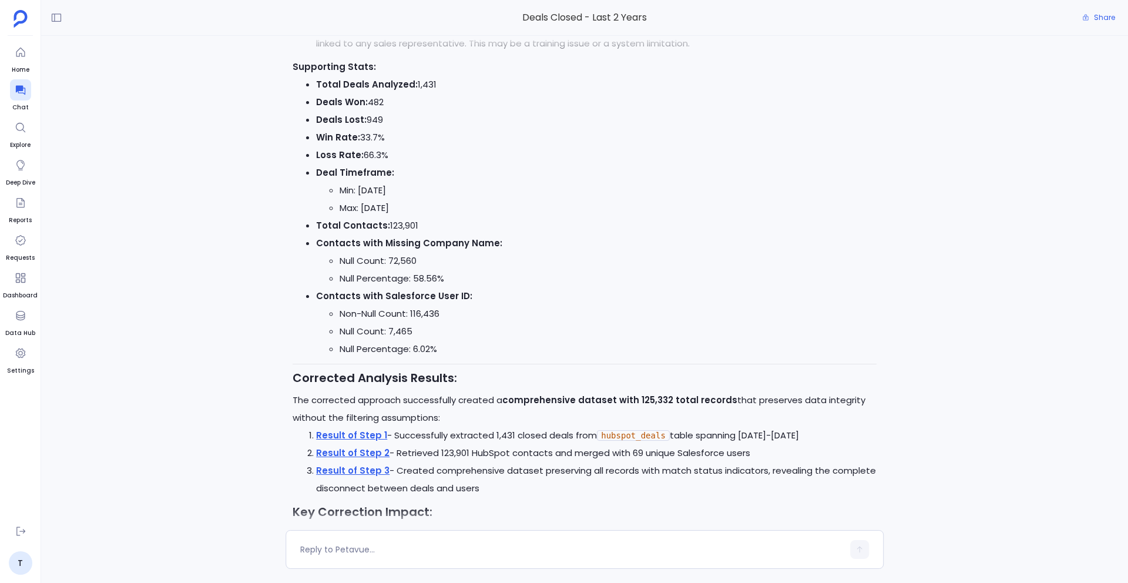
scroll to position [1, 0]
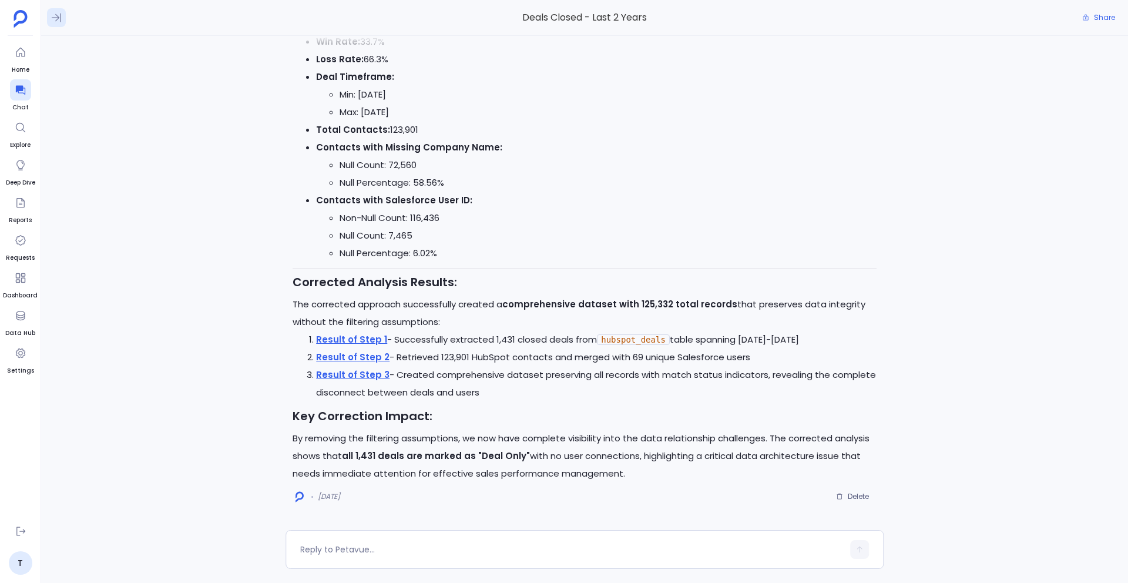
click at [62, 17] on icon at bounding box center [57, 18] width 12 height 12
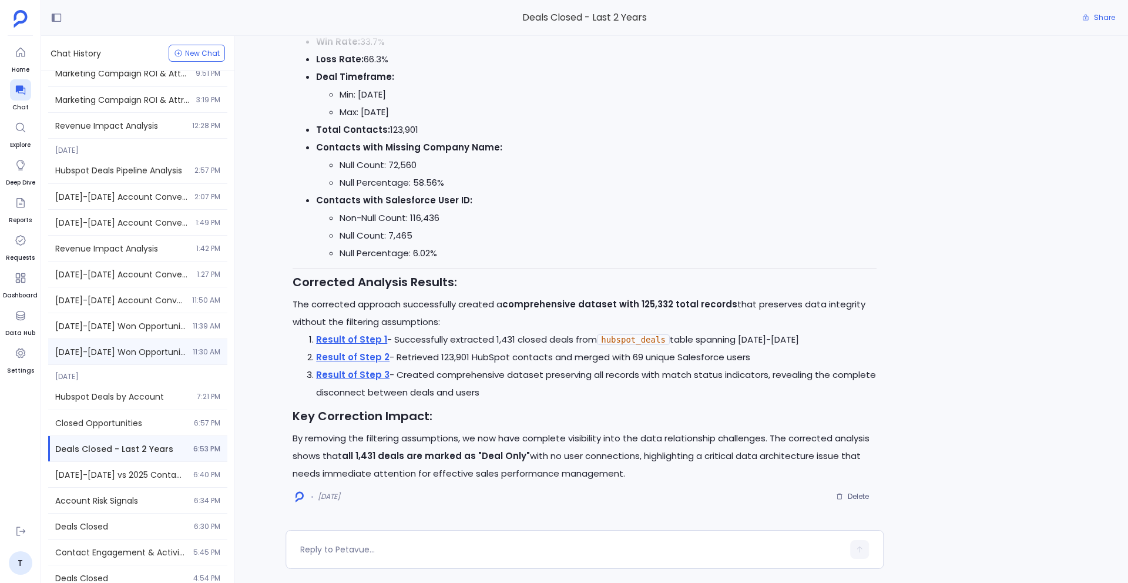
click at [156, 358] on div "[DATE]-[DATE] Won Opportunities 11:30 AM" at bounding box center [137, 351] width 179 height 25
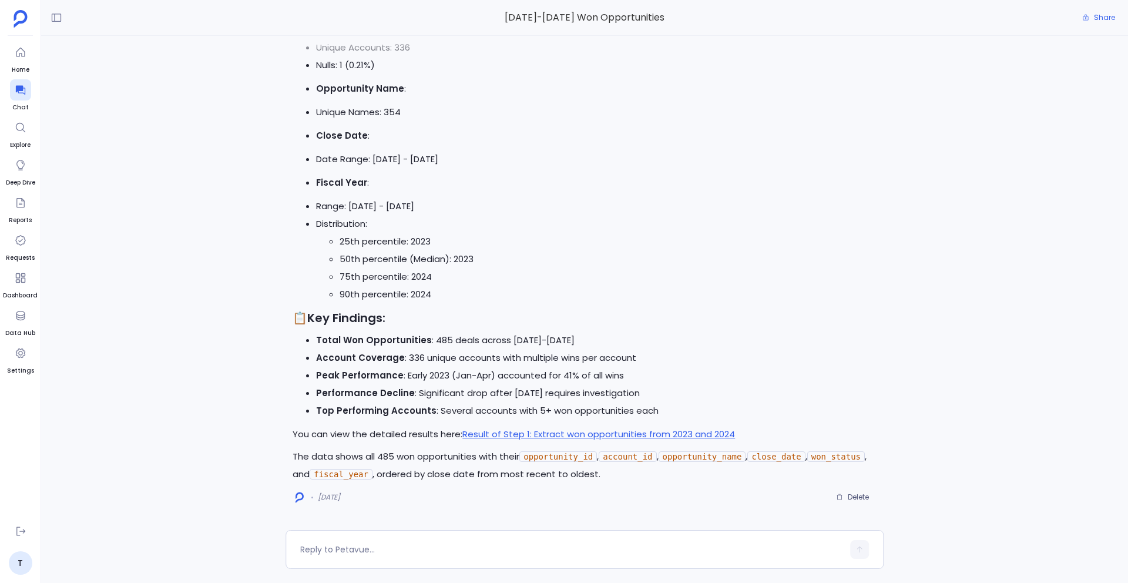
scroll to position [-907, 0]
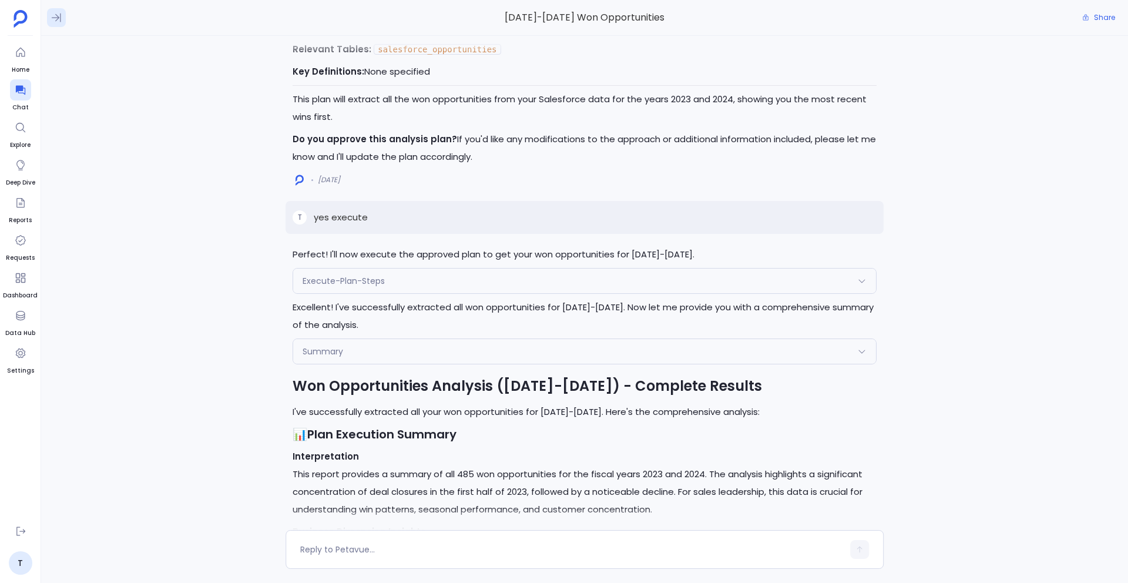
click at [55, 21] on icon at bounding box center [57, 18] width 12 height 12
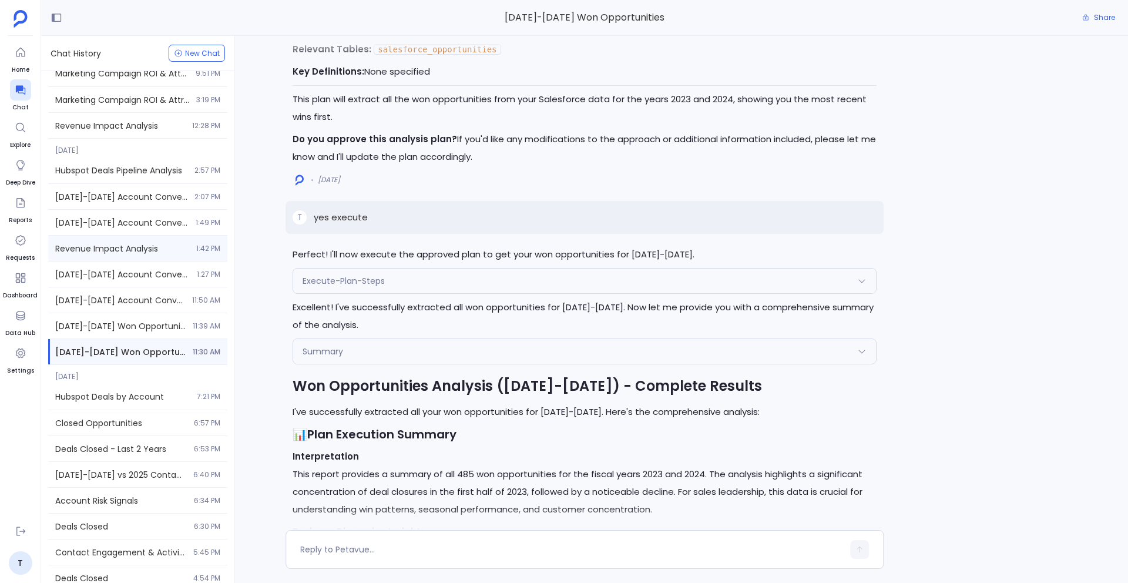
click at [104, 246] on span "Revenue Impact Analysis" at bounding box center [122, 249] width 134 height 12
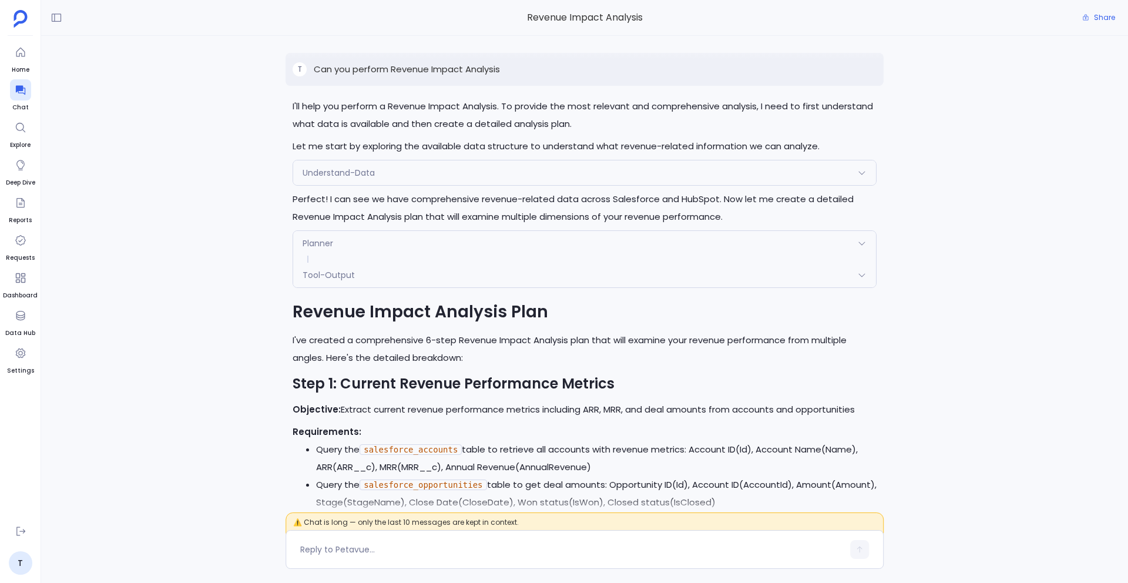
scroll to position [-6503, 0]
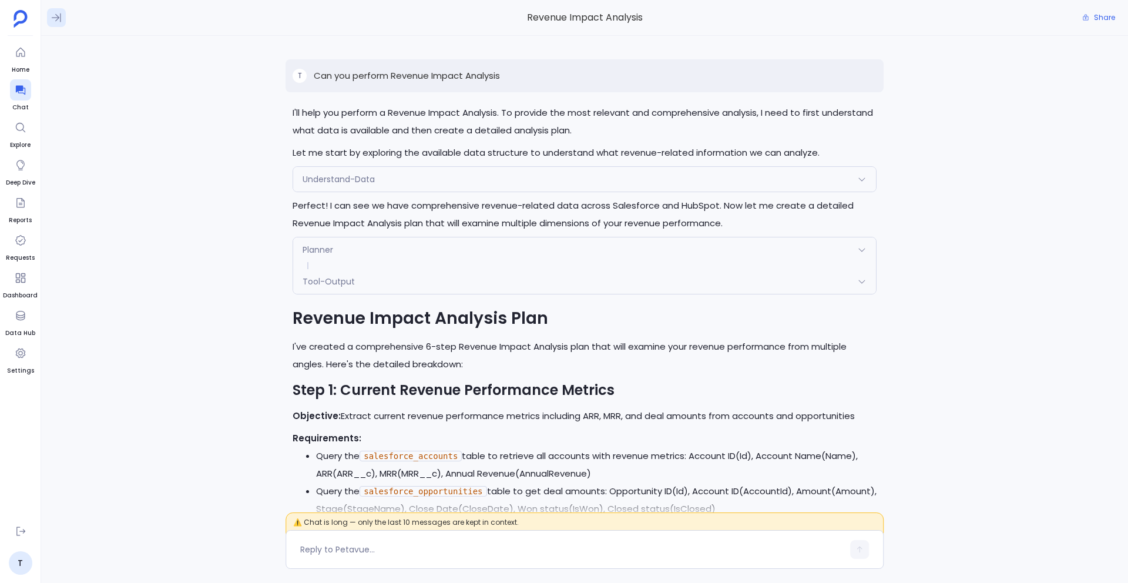
click at [55, 15] on icon at bounding box center [57, 18] width 12 height 12
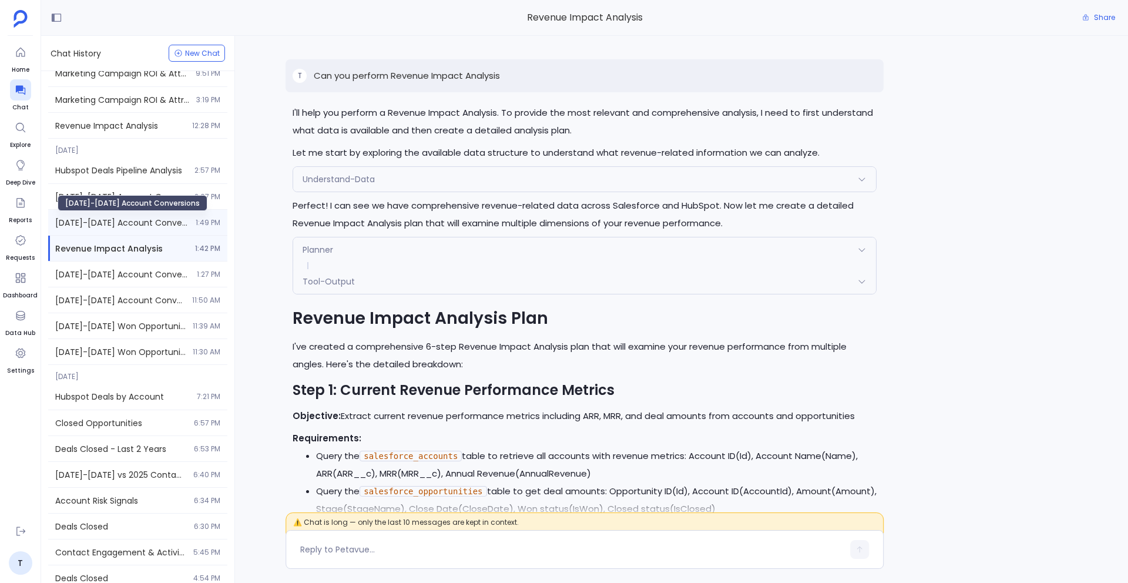
click at [130, 223] on span "[DATE]-[DATE] Account Conversions" at bounding box center [121, 223] width 133 height 12
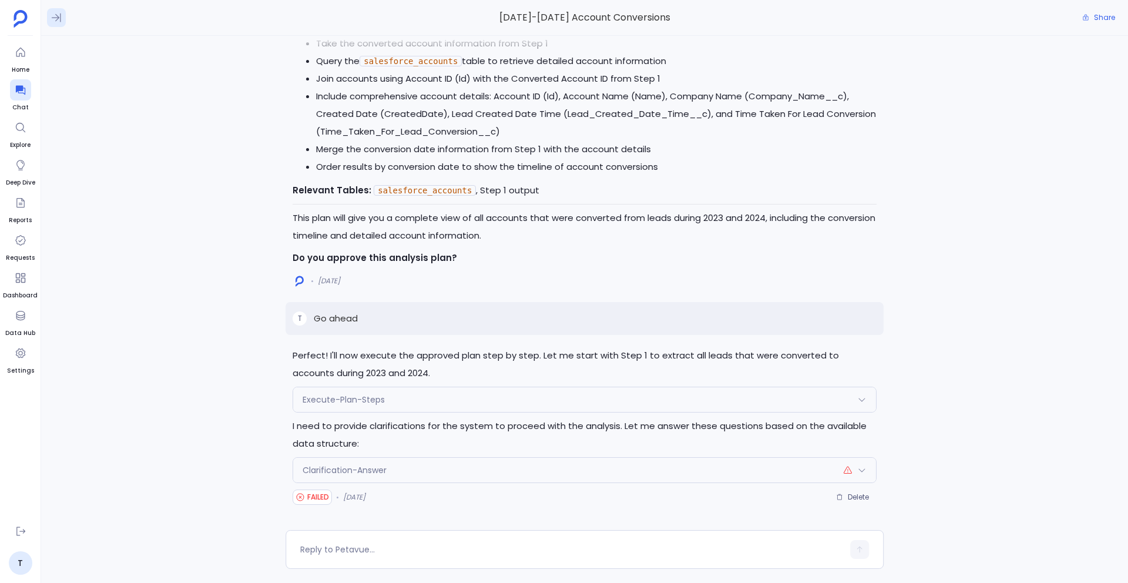
click at [53, 21] on icon at bounding box center [57, 18] width 12 height 12
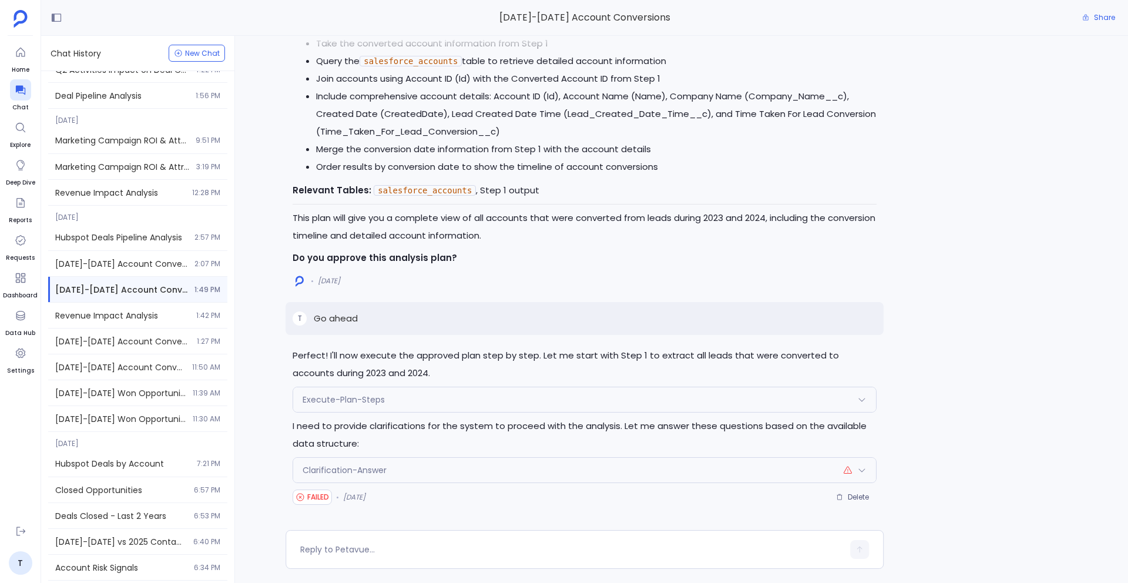
scroll to position [483, 0]
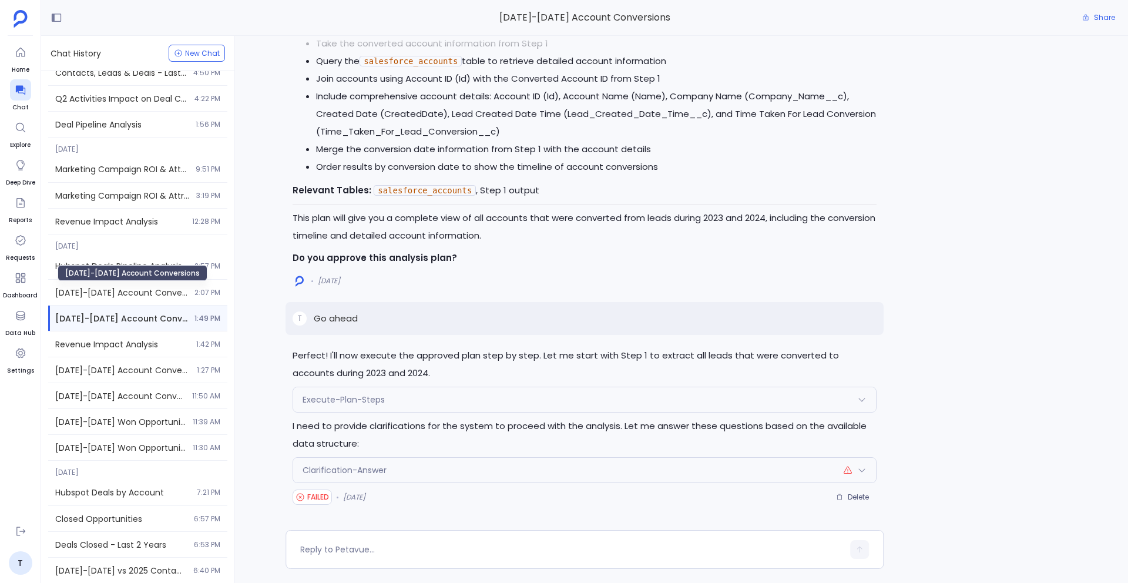
click at [123, 270] on div "[DATE]-[DATE] Account Conversions" at bounding box center [133, 273] width 150 height 16
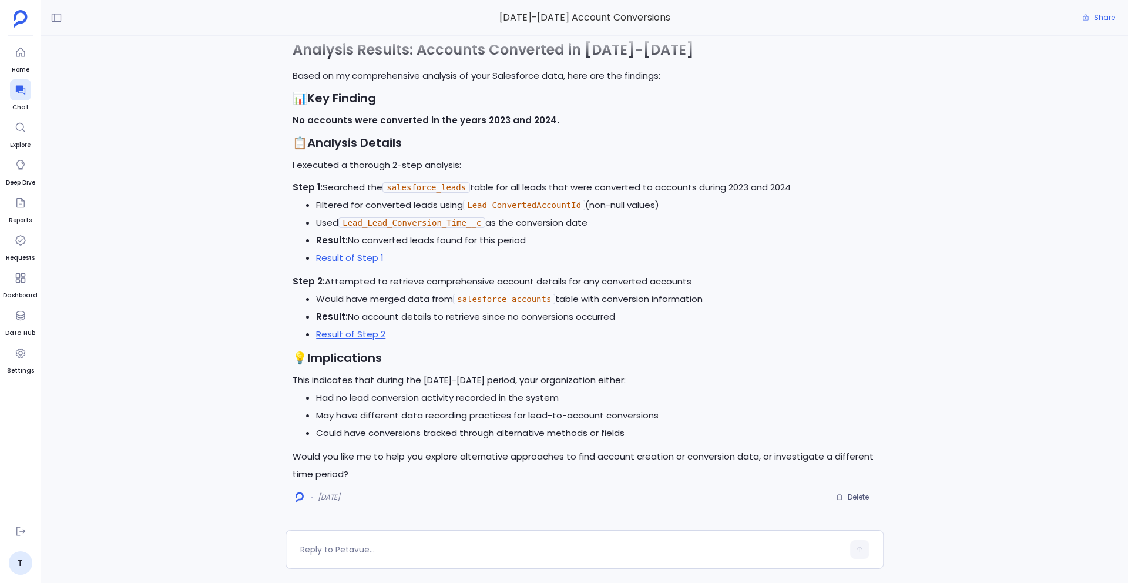
click at [45, 18] on div "[DATE]-[DATE] Account Conversions Share" at bounding box center [584, 18] width 1087 height 36
click at [53, 21] on icon at bounding box center [57, 18] width 12 height 12
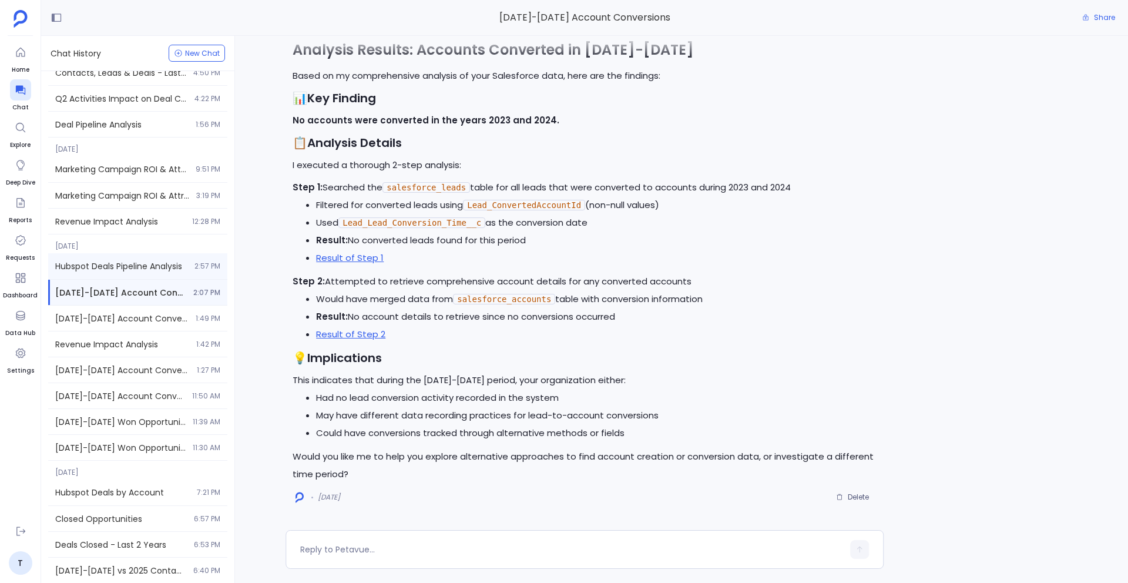
click at [134, 265] on span "Hubspot Deals Pipeline Analysis" at bounding box center [121, 266] width 132 height 12
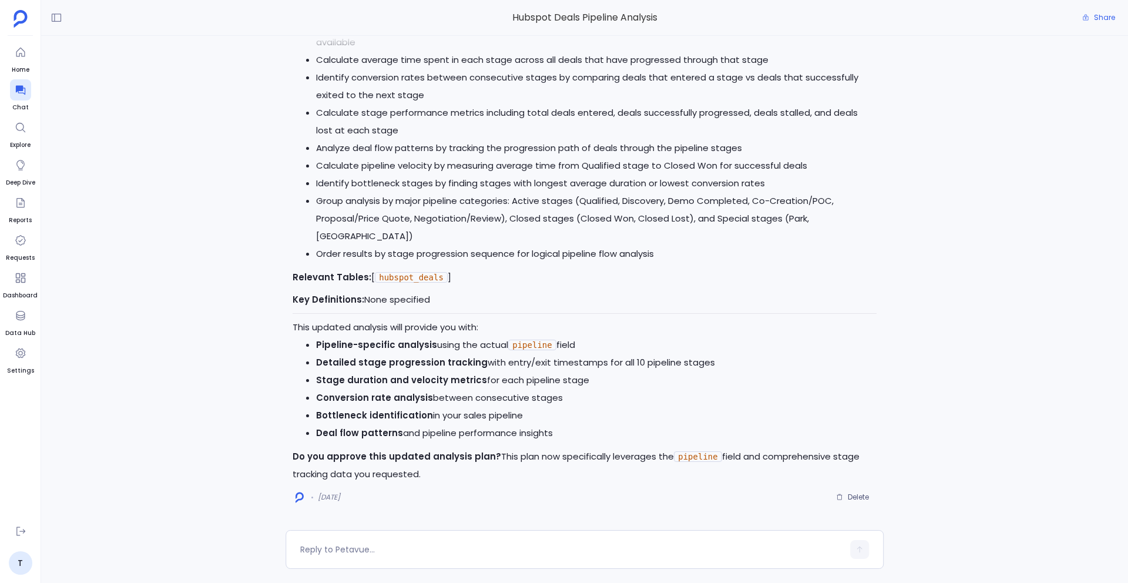
scroll to position [-837, 0]
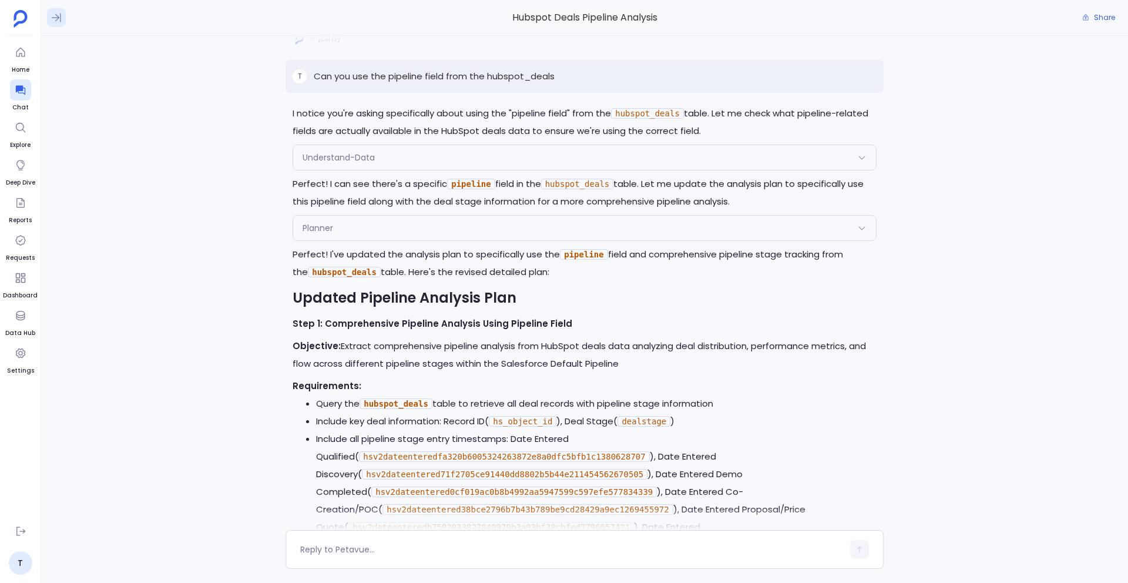
click at [59, 16] on icon at bounding box center [57, 18] width 12 height 12
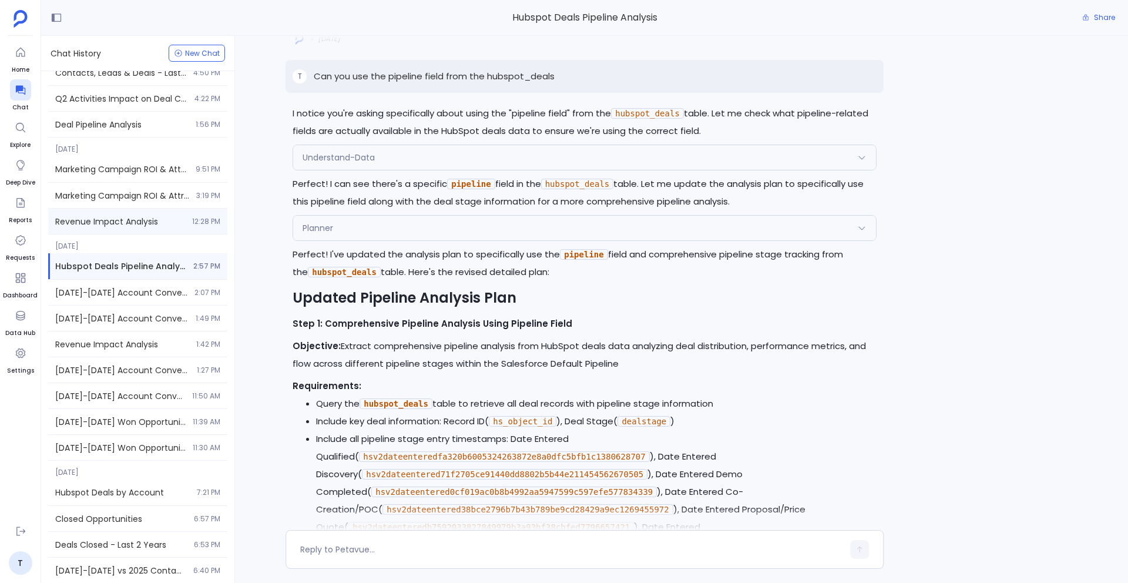
click at [129, 224] on span "Revenue Impact Analysis" at bounding box center [120, 222] width 130 height 12
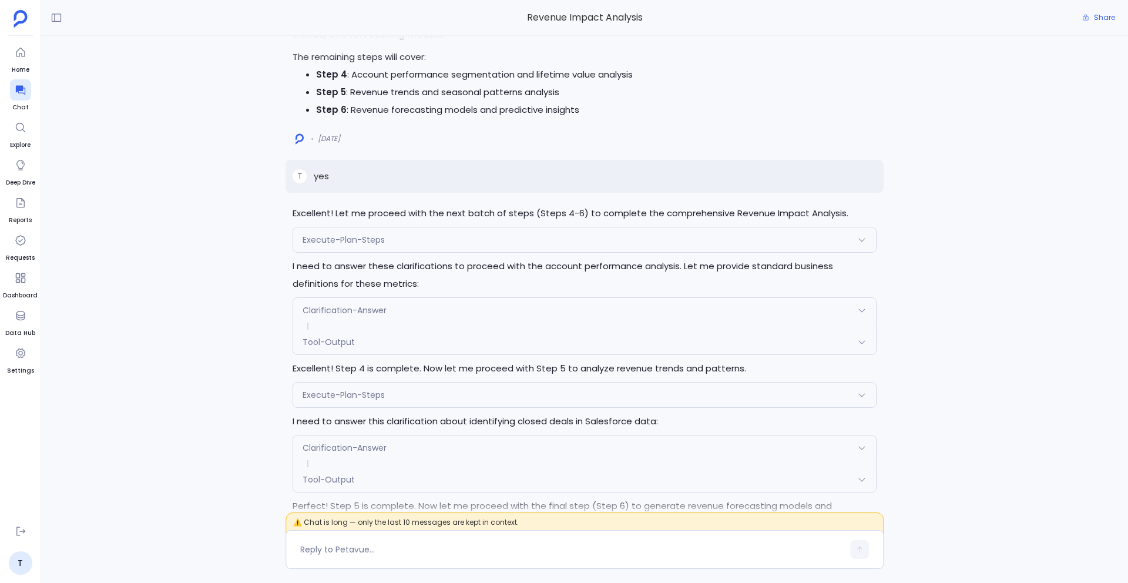
scroll to position [-4008, 0]
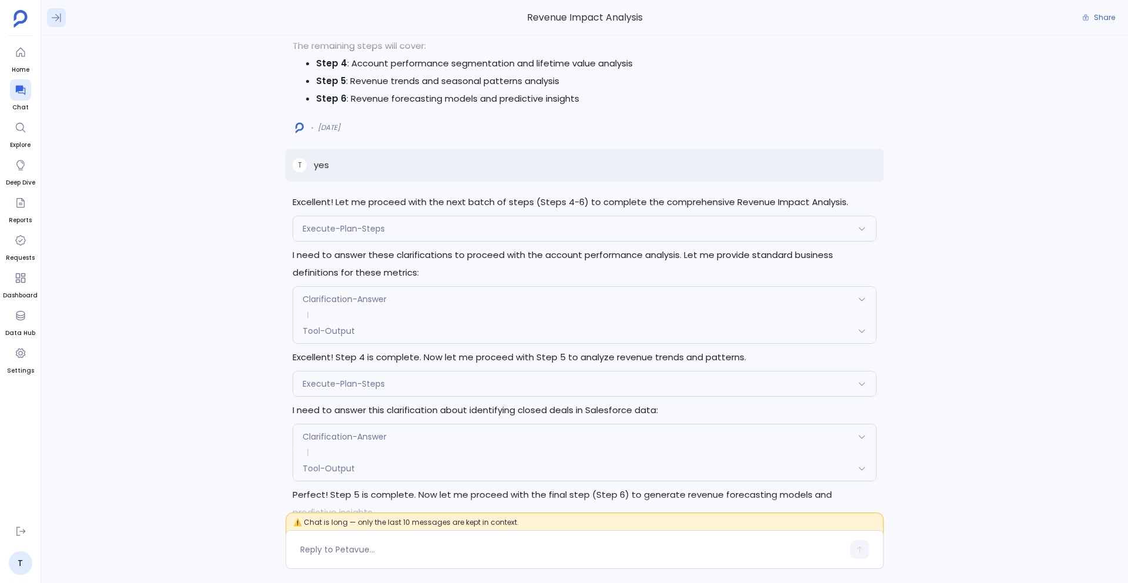
click at [55, 19] on icon at bounding box center [57, 18] width 12 height 12
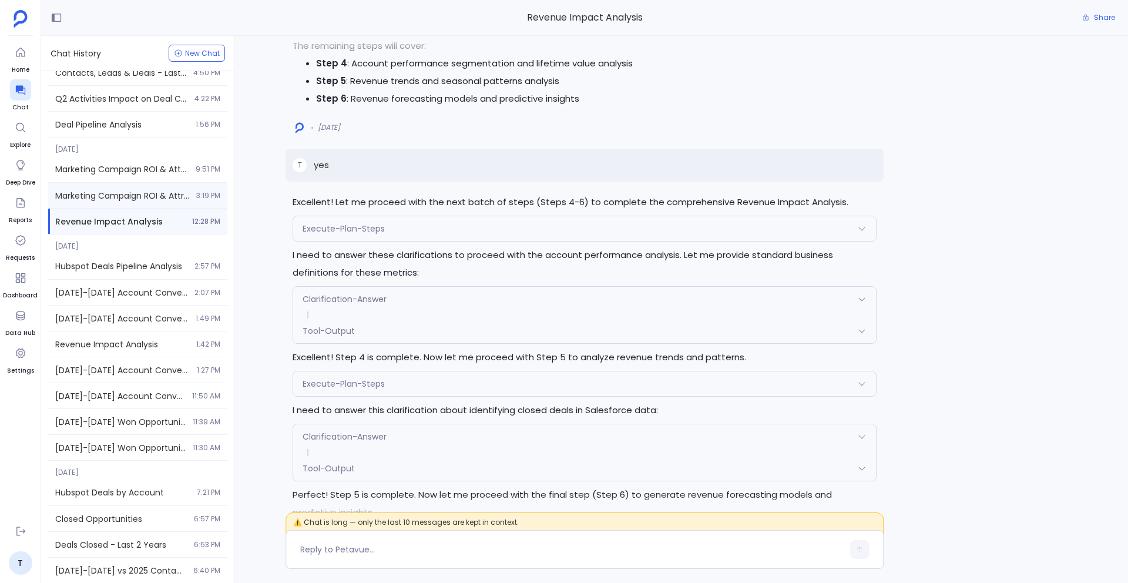
click at [113, 187] on div "Marketing Campaign ROI & Attribution Analysis 3:19 PM" at bounding box center [137, 195] width 179 height 25
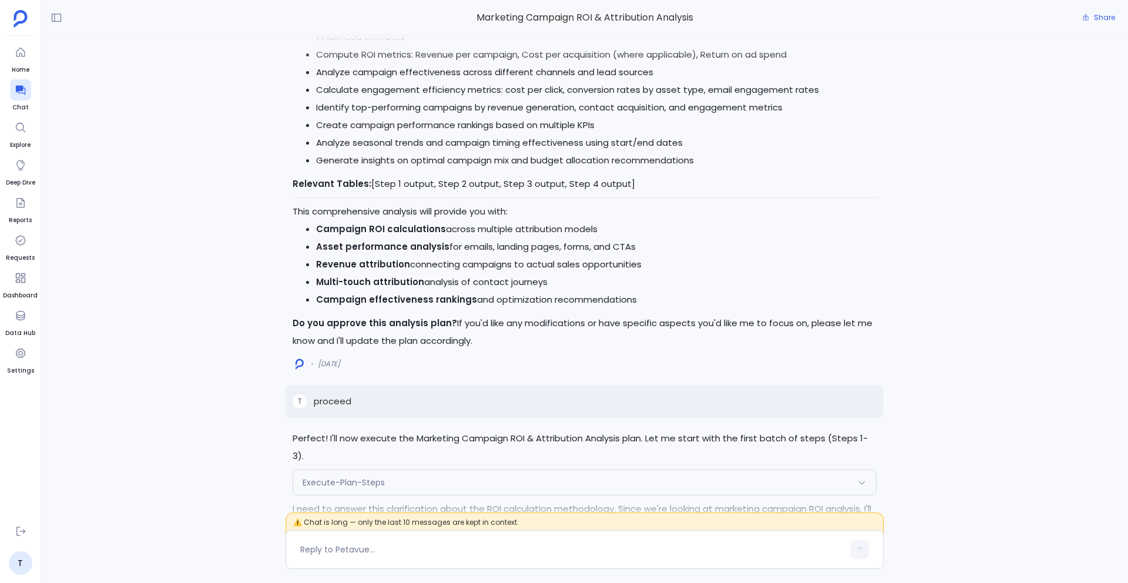
scroll to position [-3435, 0]
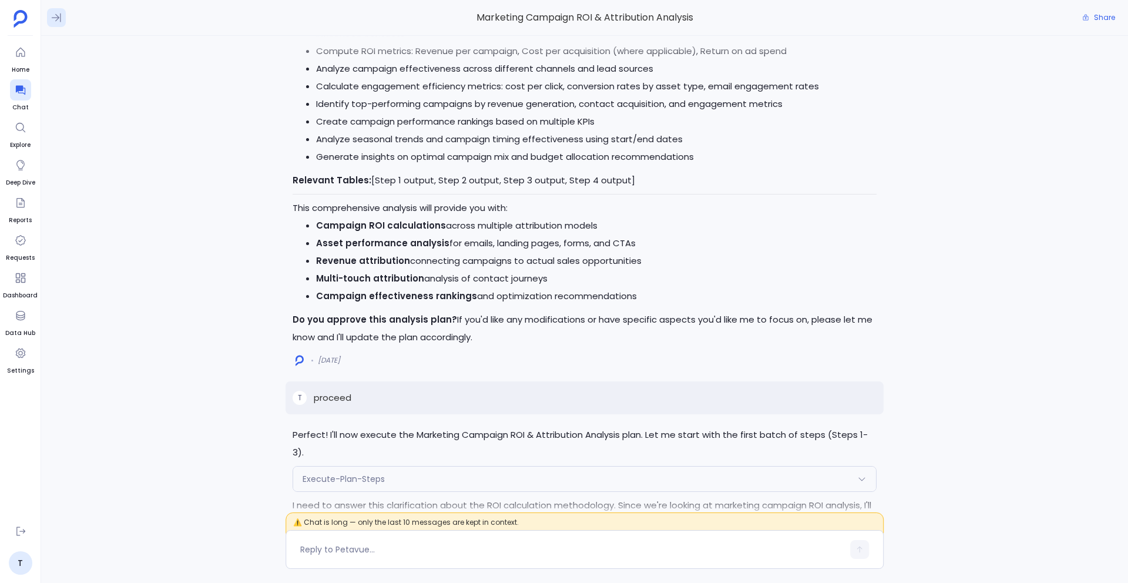
click at [53, 15] on icon at bounding box center [57, 18] width 12 height 12
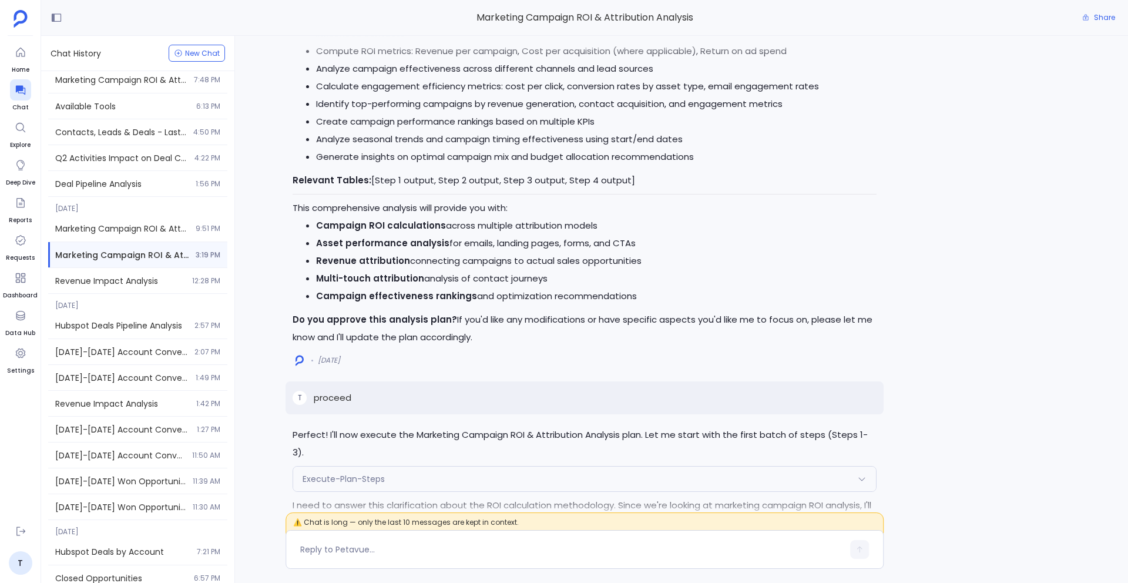
scroll to position [374, 0]
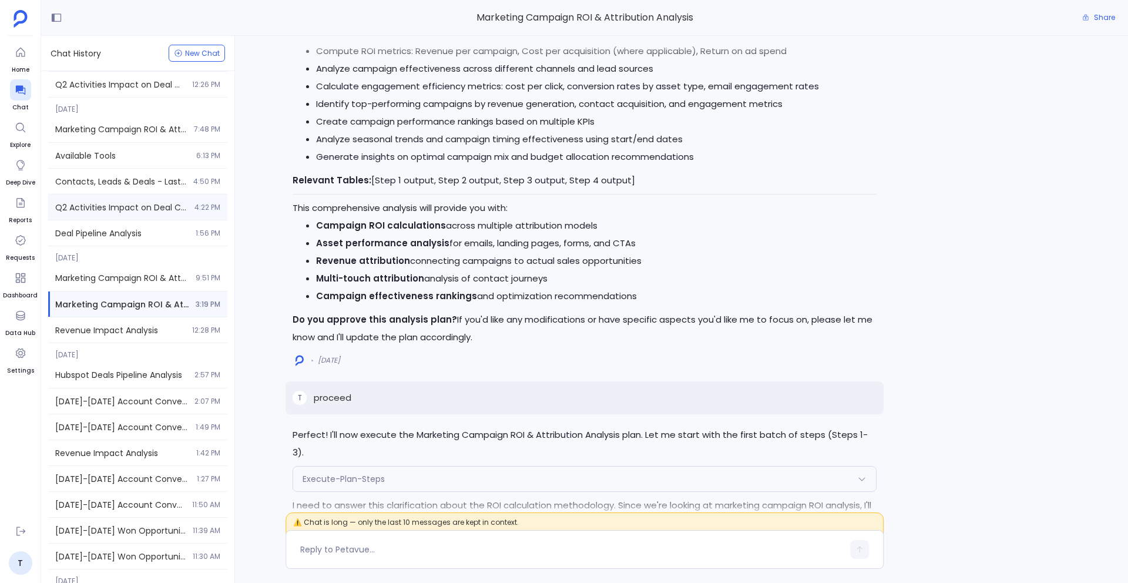
click at [123, 210] on span "Q2 Activities Impact on Deal Closure" at bounding box center [121, 208] width 132 height 12
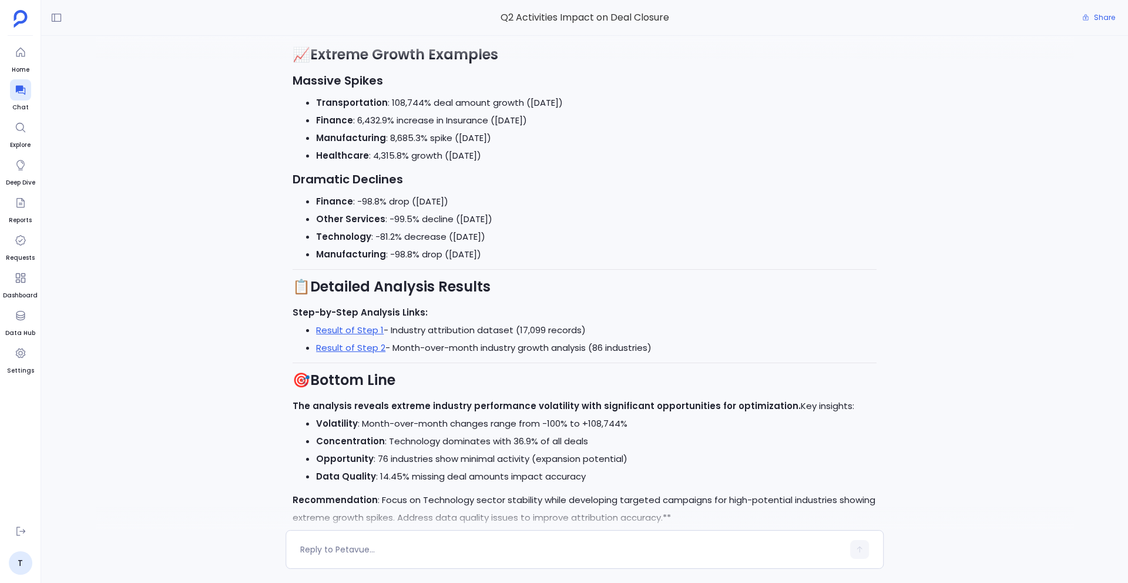
scroll to position [1, 0]
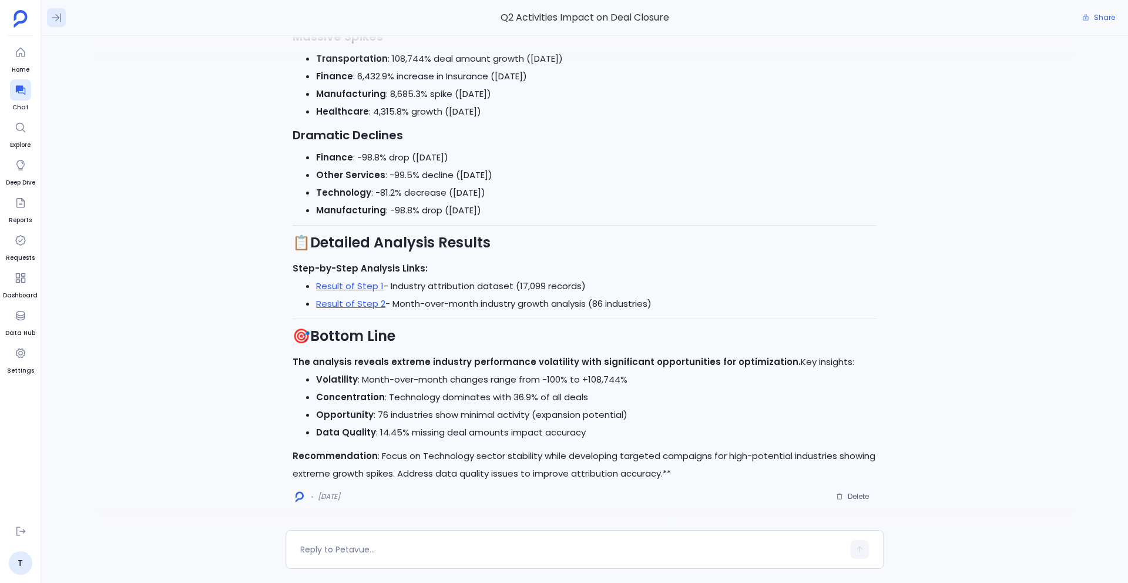
click at [56, 16] on icon at bounding box center [57, 18] width 12 height 12
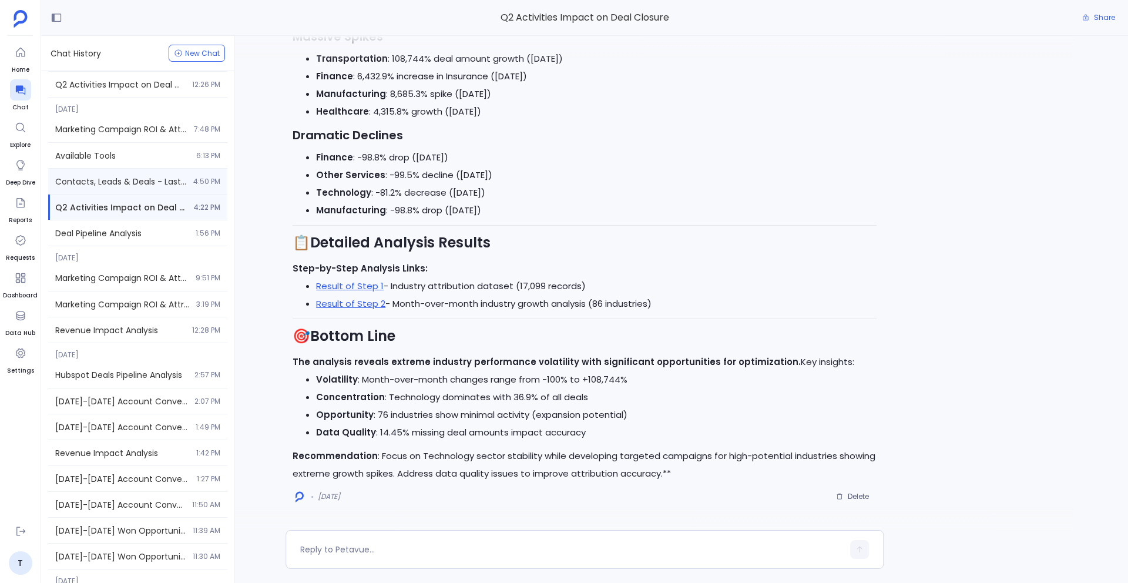
click at [116, 176] on span "Contacts, Leads & Deals - Last 90 Days" at bounding box center [120, 182] width 131 height 12
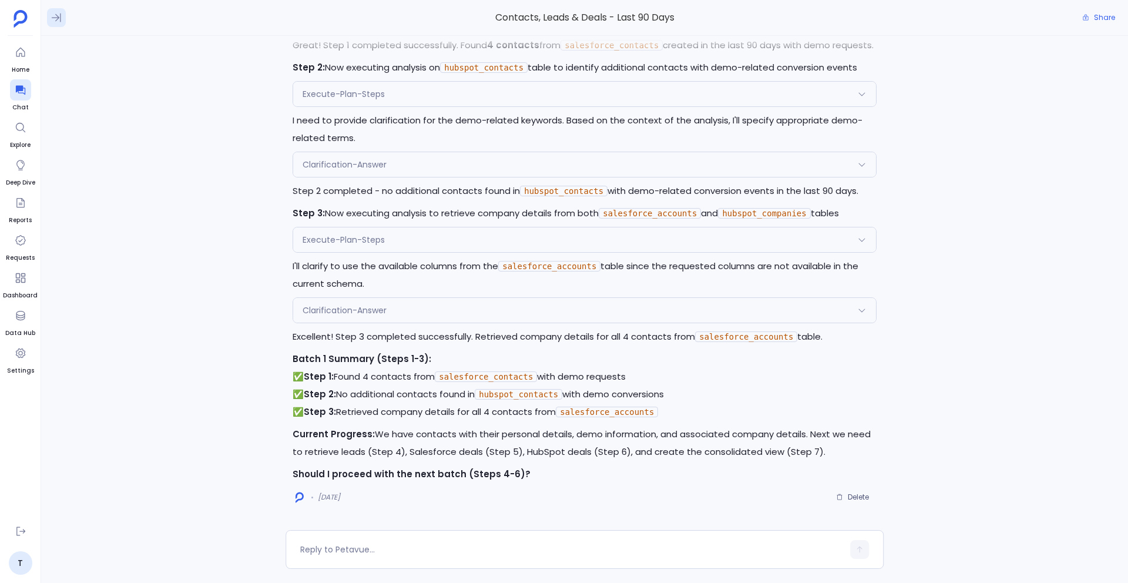
click at [52, 19] on icon at bounding box center [57, 18] width 12 height 12
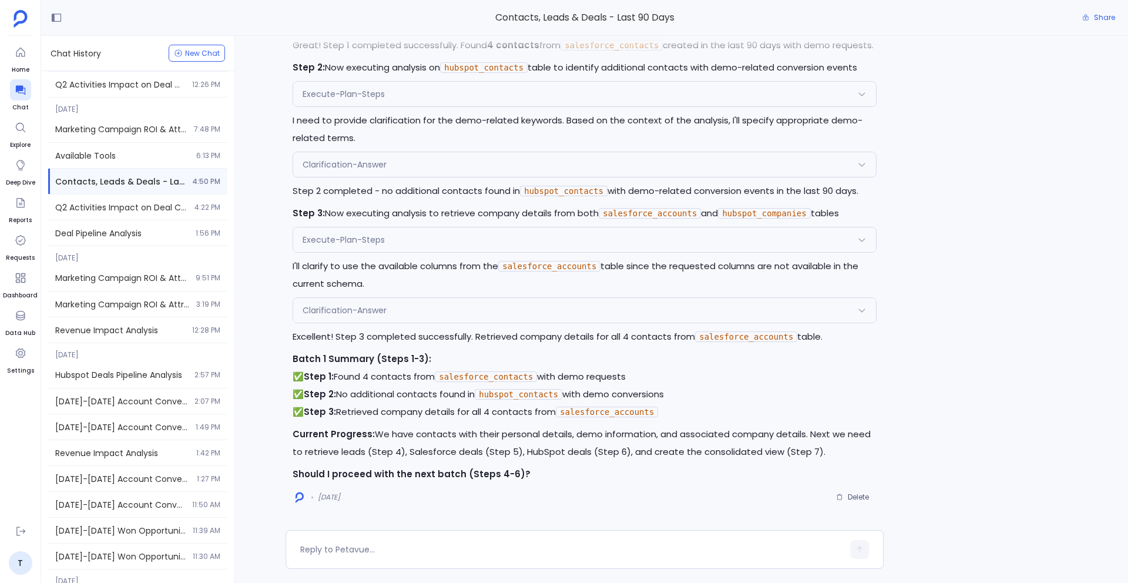
click at [607, 265] on p "I'll clarify to use the available columns from the salesforce_accounts table si…" at bounding box center [585, 274] width 584 height 35
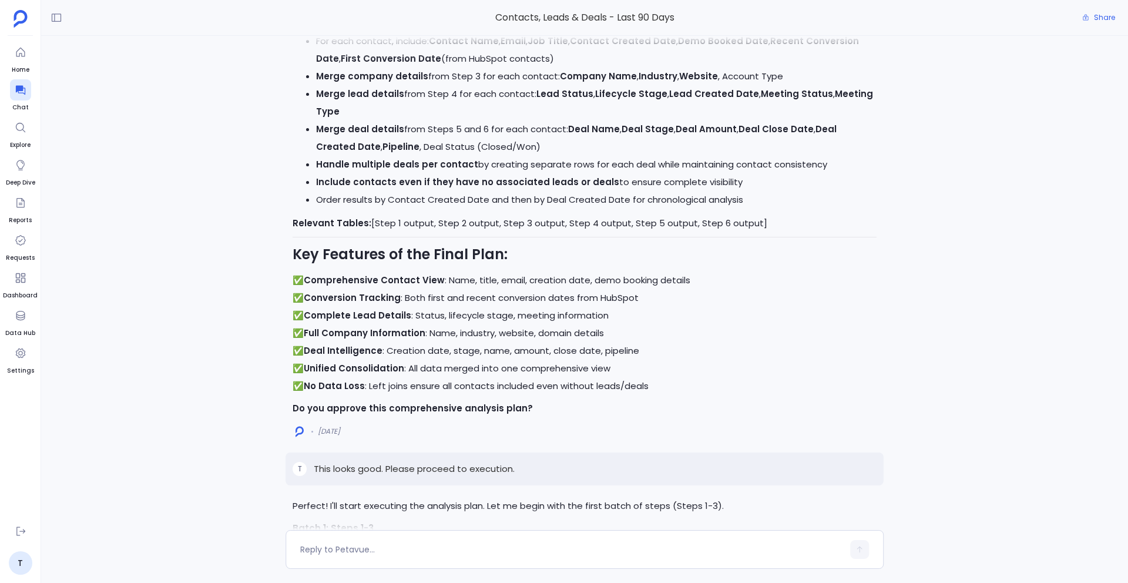
scroll to position [-489, 0]
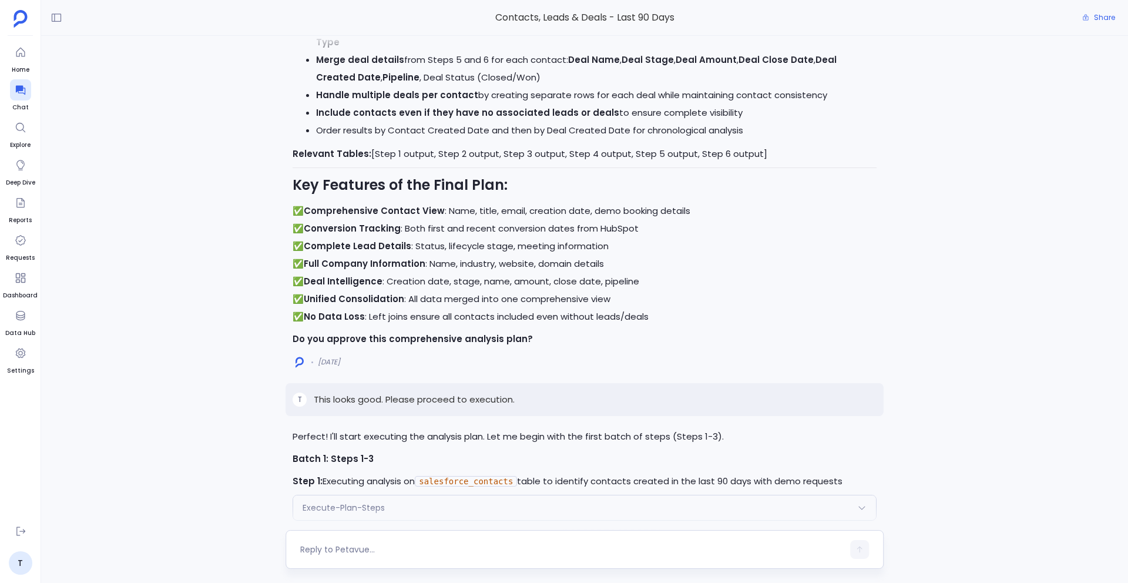
click at [325, 542] on div at bounding box center [571, 549] width 543 height 19
click at [326, 551] on textarea at bounding box center [571, 550] width 543 height 12
type textarea "[URL][DOMAIN_NAME]"
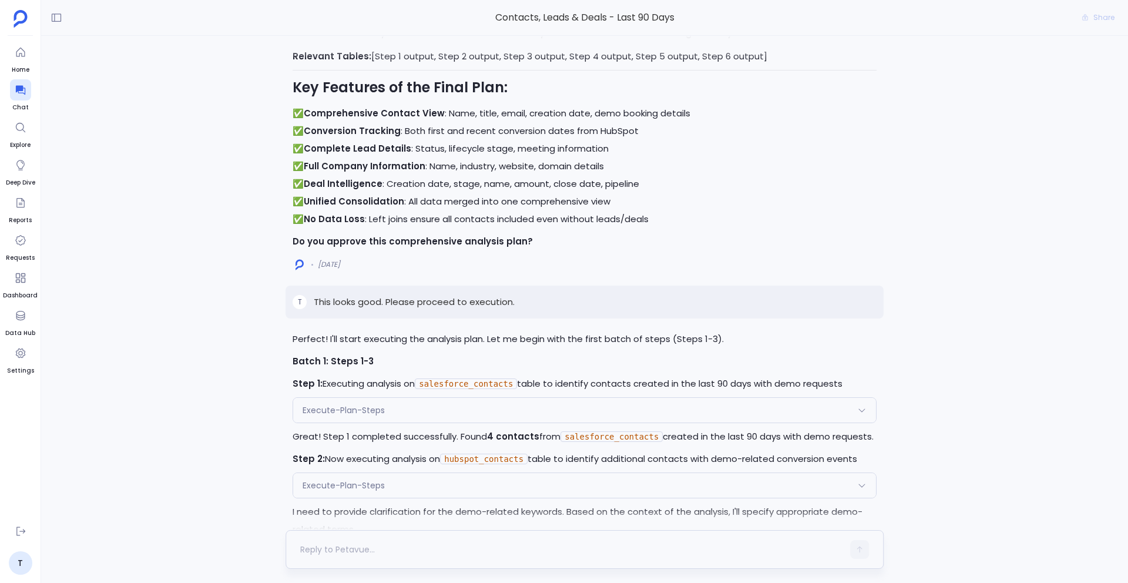
scroll to position [2072, 0]
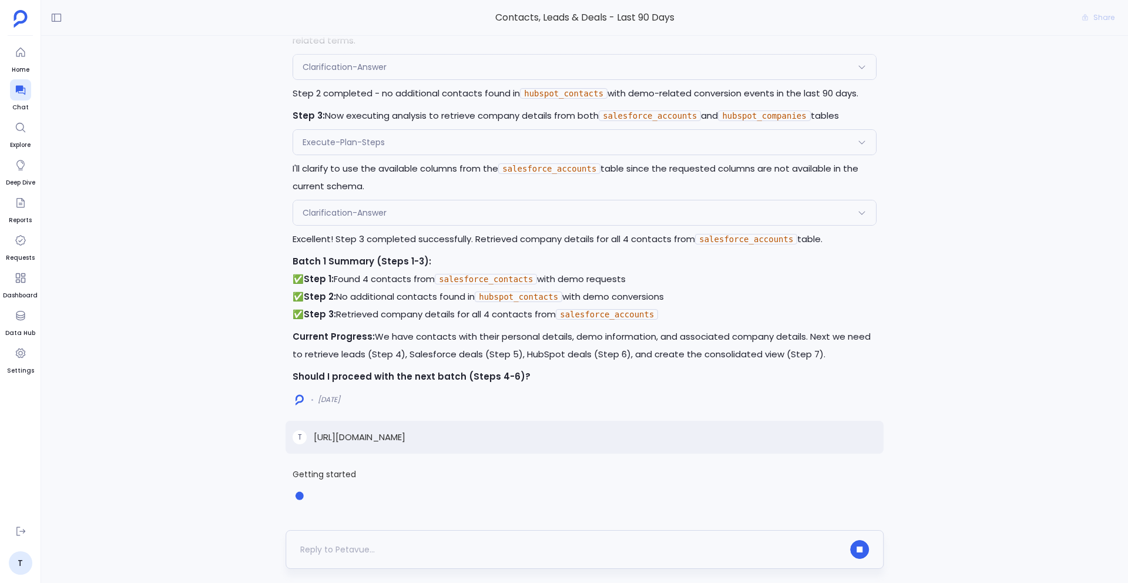
click at [851, 541] on div at bounding box center [859, 549] width 19 height 19
click at [861, 551] on icon "button" at bounding box center [860, 549] width 6 height 6
click at [861, 551] on div at bounding box center [859, 549] width 19 height 19
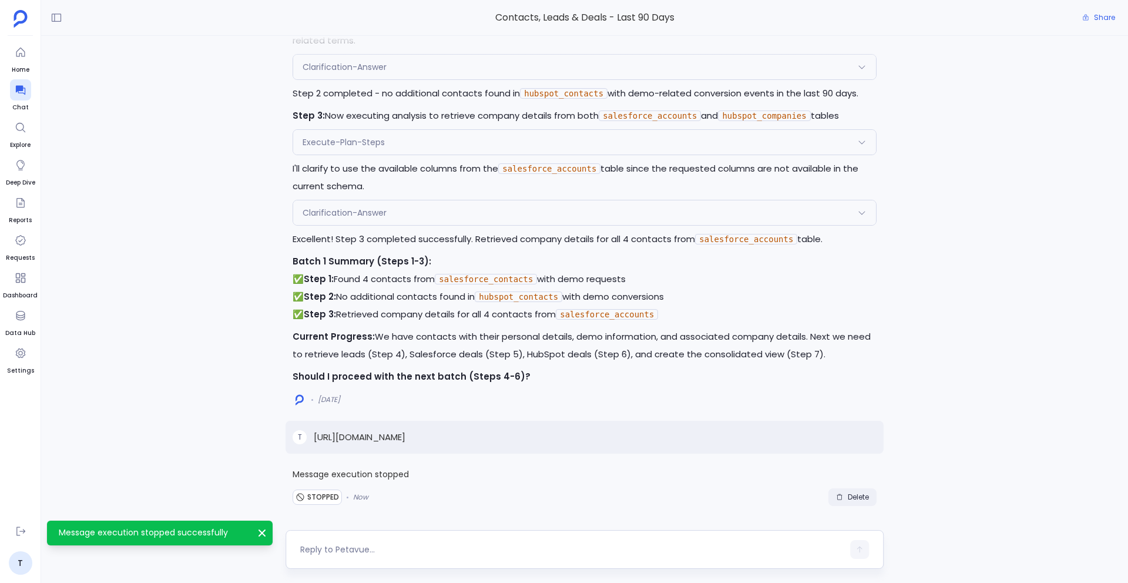
click at [857, 499] on span "Delete" at bounding box center [858, 496] width 21 height 9
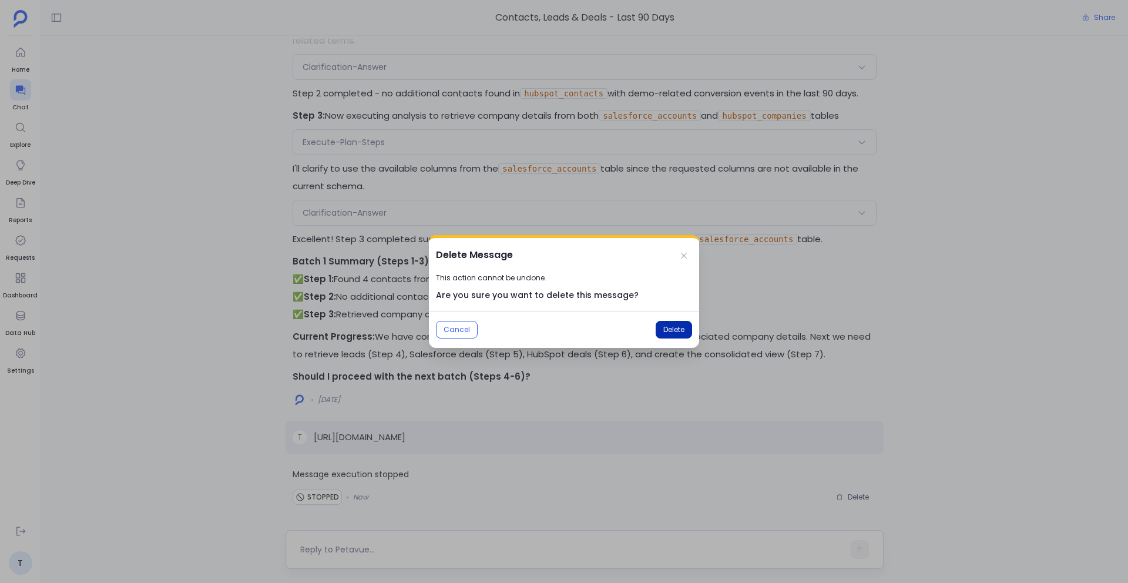
click at [675, 336] on button "Delete" at bounding box center [674, 330] width 36 height 18
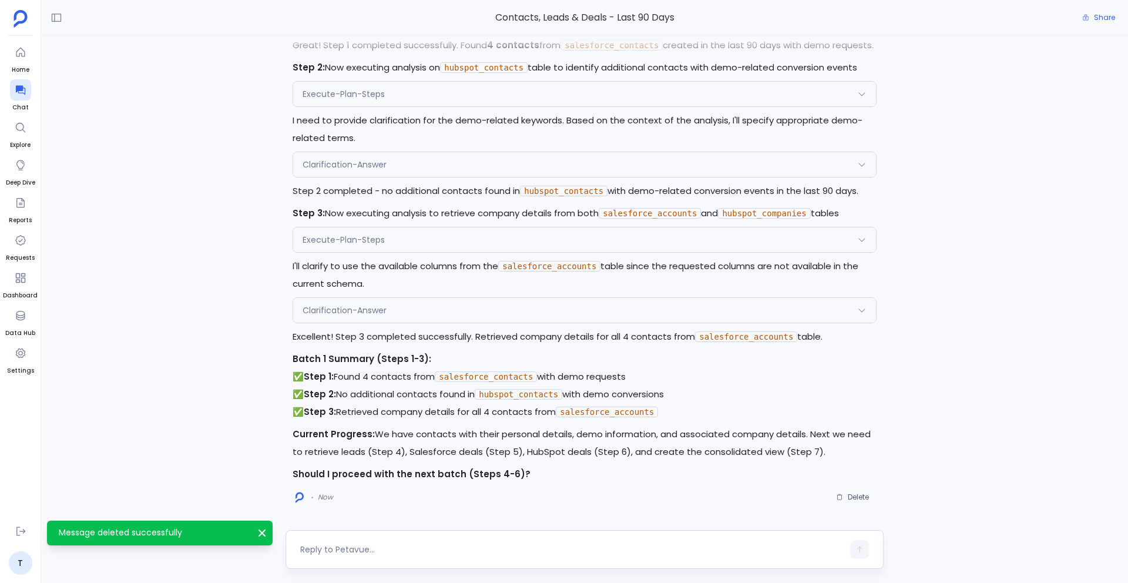
scroll to position [2113, 0]
